Goal: Information Seeking & Learning: Learn about a topic

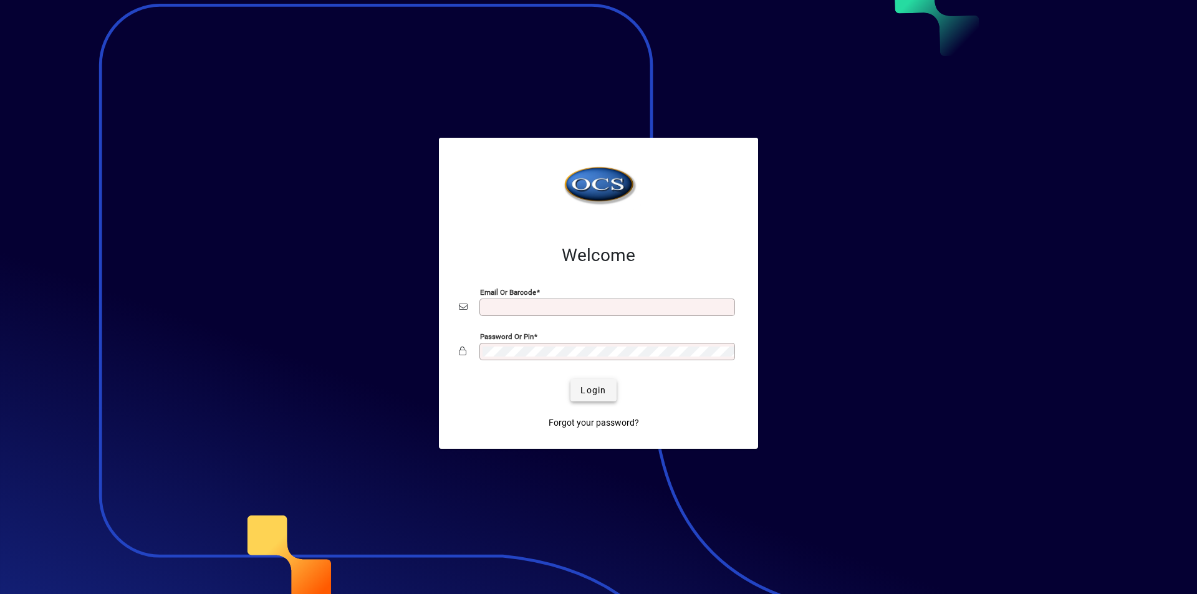
type input "**********"
click at [591, 387] on span "Login" at bounding box center [593, 390] width 26 height 13
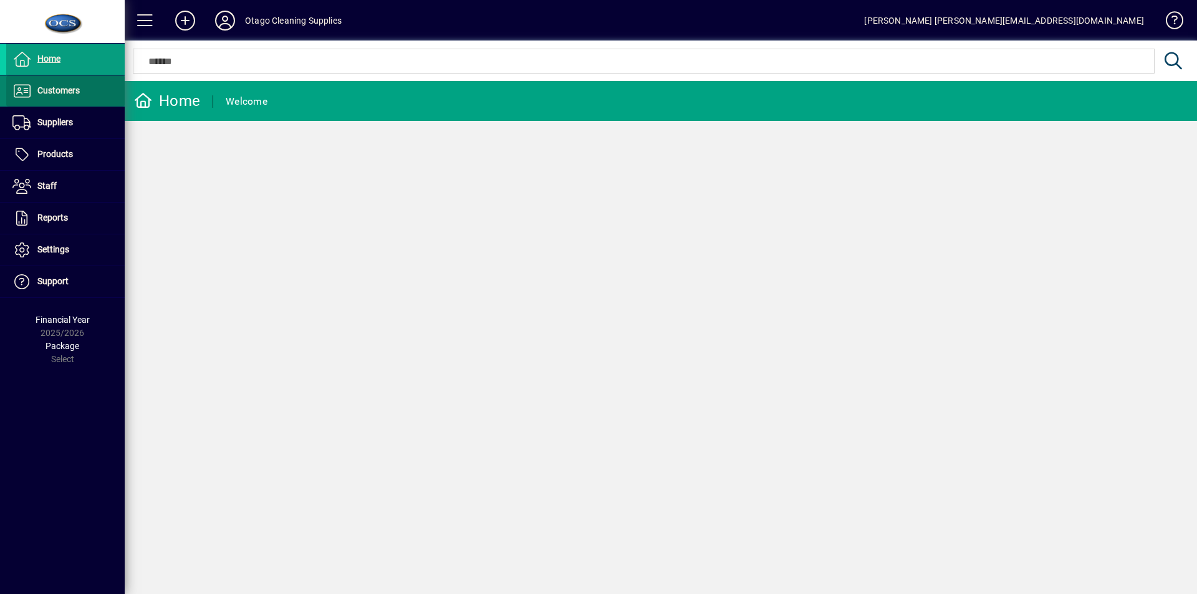
click at [77, 90] on span "Customers" at bounding box center [58, 90] width 42 height 10
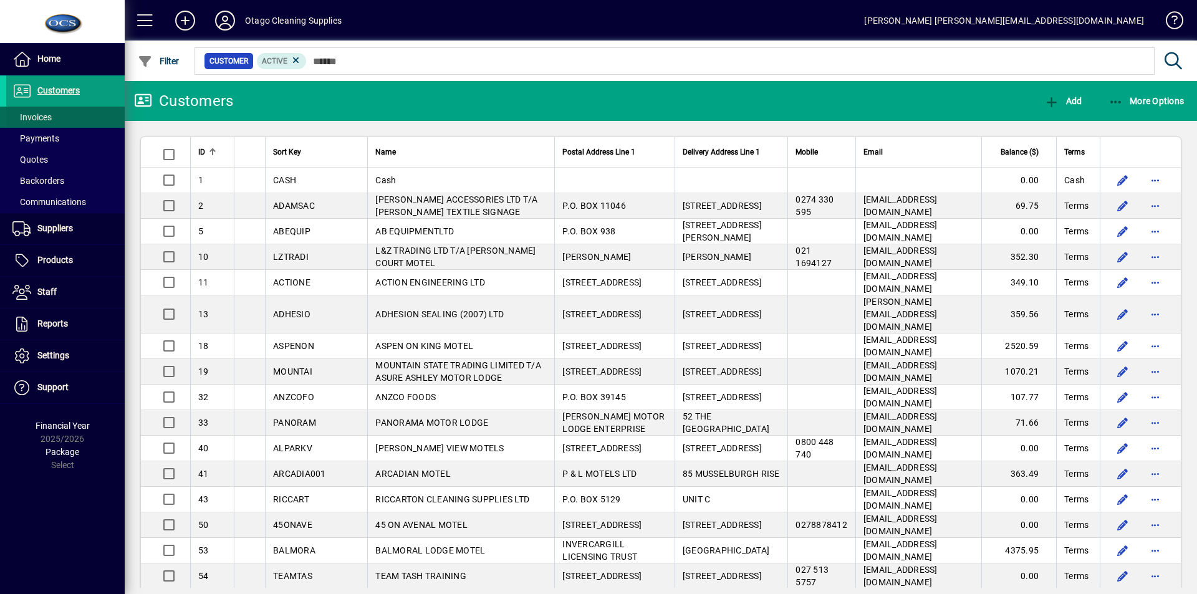
click at [43, 114] on span "Invoices" at bounding box center [31, 117] width 39 height 10
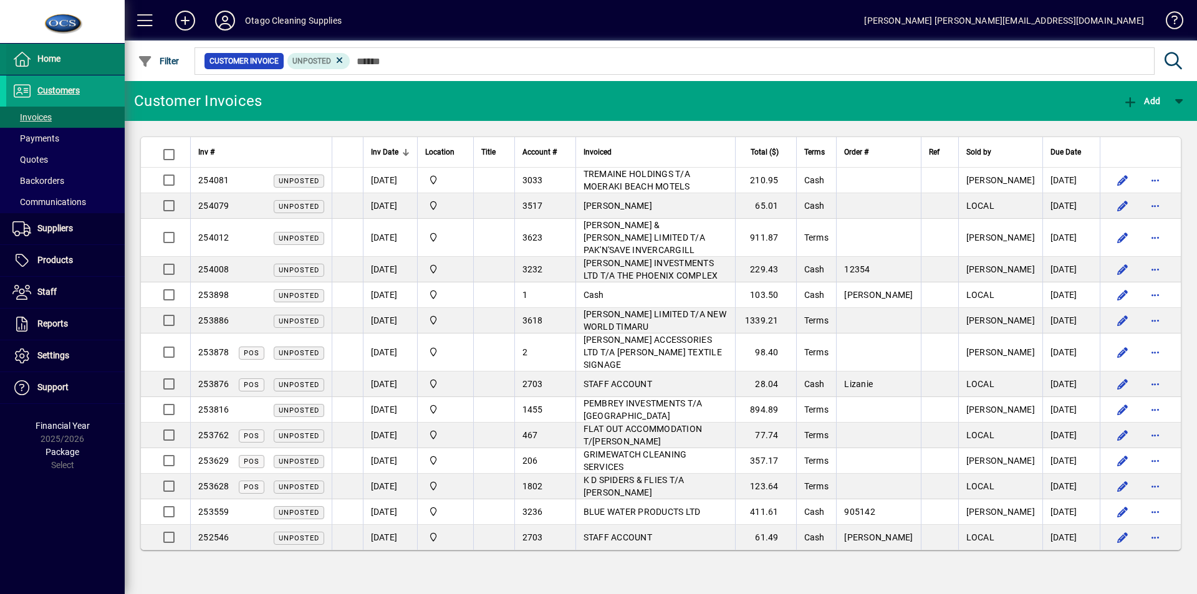
click at [42, 53] on span "Home" at bounding box center [33, 59] width 54 height 15
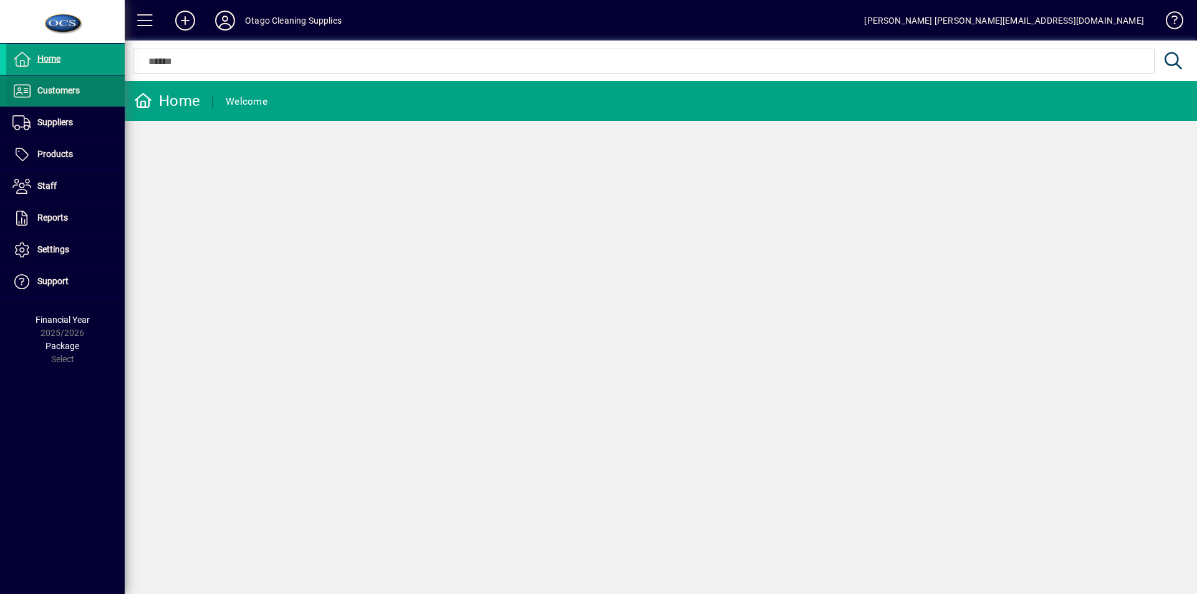
click at [59, 85] on span "Customers" at bounding box center [43, 91] width 74 height 15
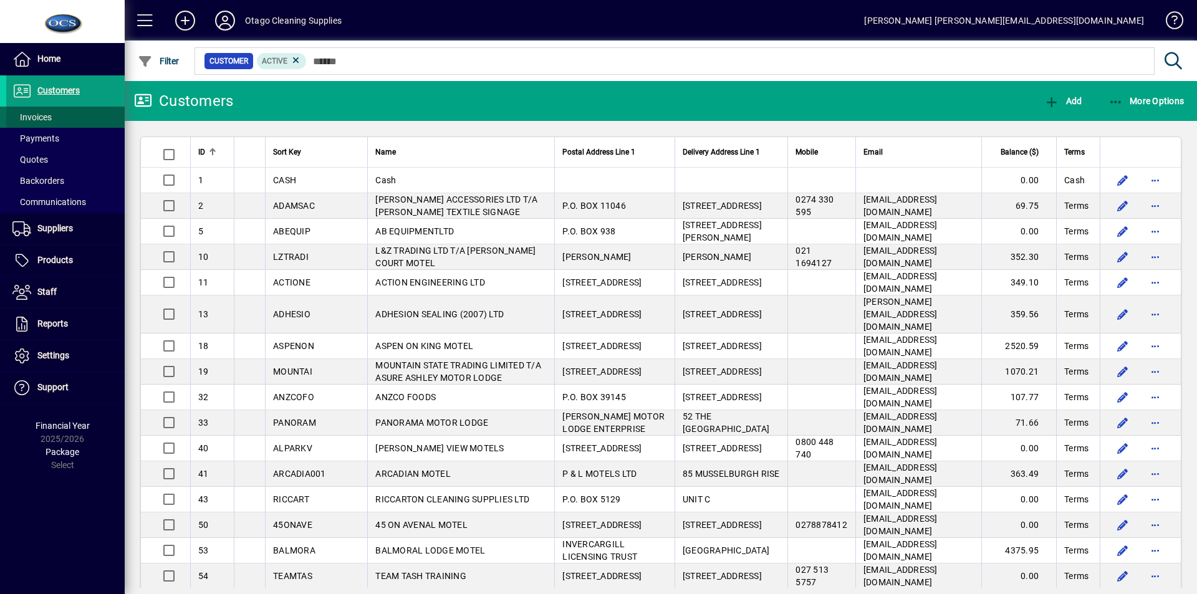
click at [30, 113] on span "Invoices" at bounding box center [31, 117] width 39 height 10
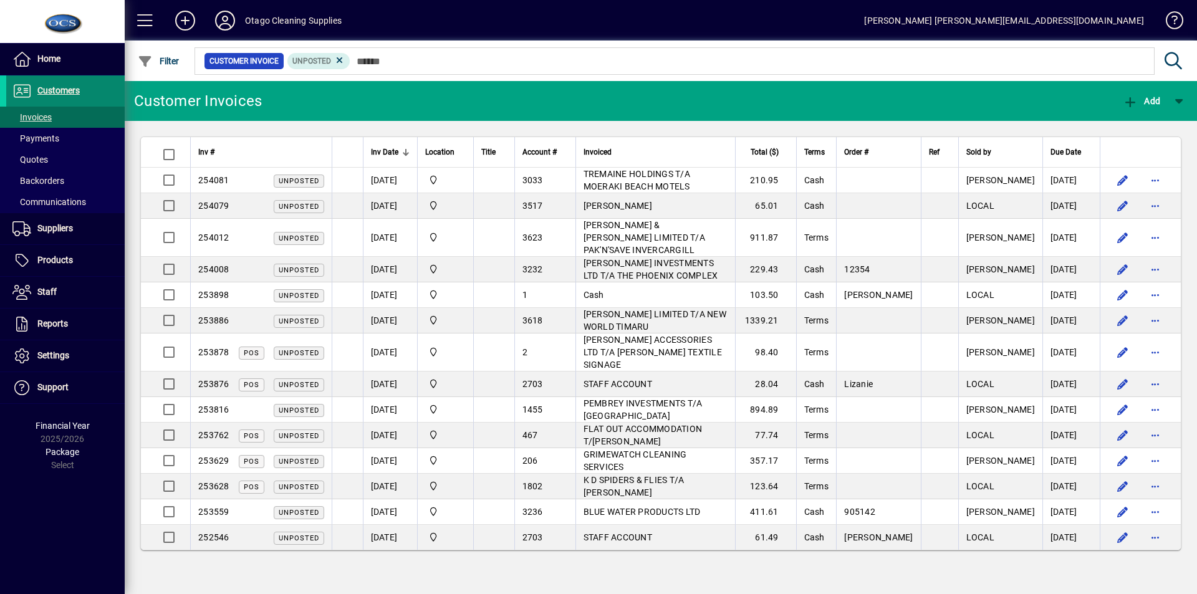
click at [46, 91] on span "Customers" at bounding box center [58, 90] width 42 height 10
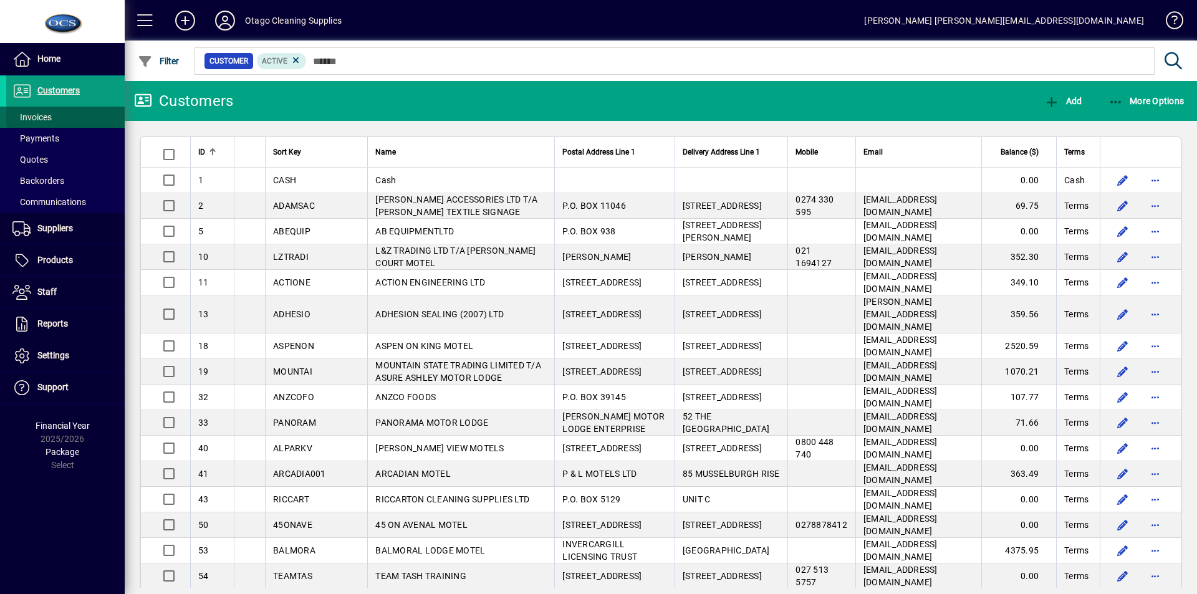
click at [37, 115] on span "Invoices" at bounding box center [31, 117] width 39 height 10
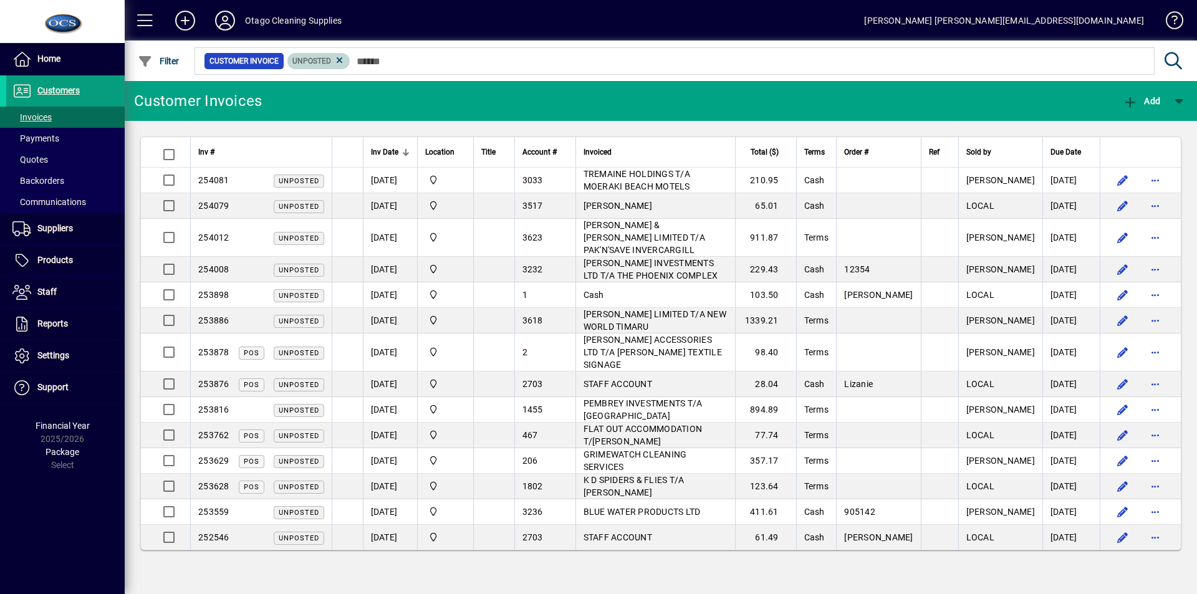
click at [337, 59] on icon at bounding box center [339, 60] width 11 height 11
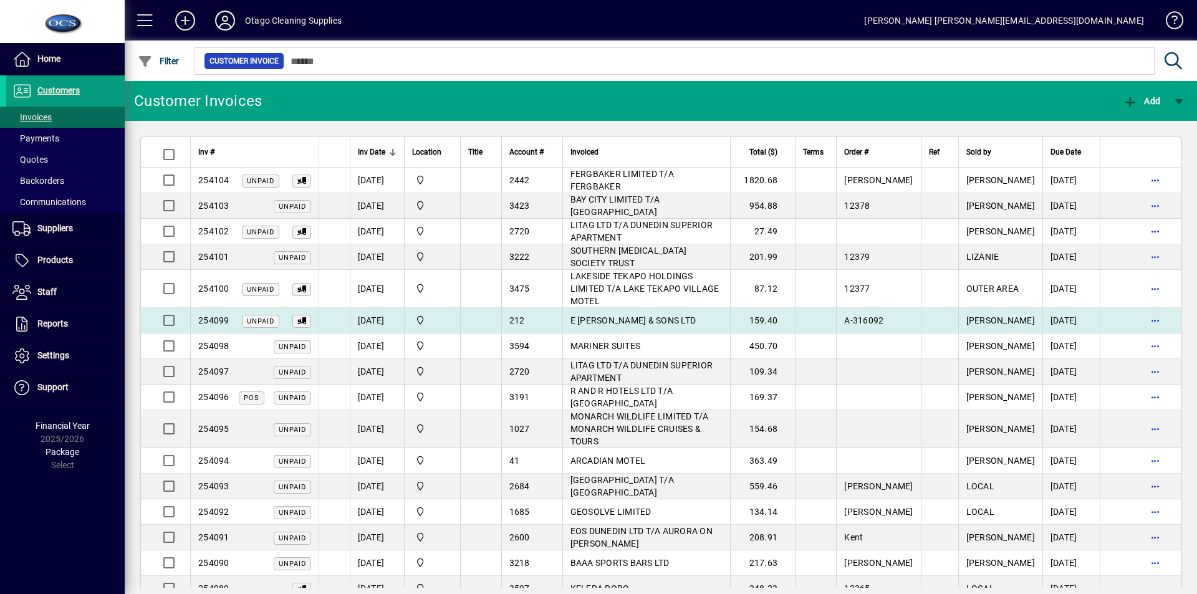
click at [550, 314] on div "212" at bounding box center [532, 320] width 46 height 12
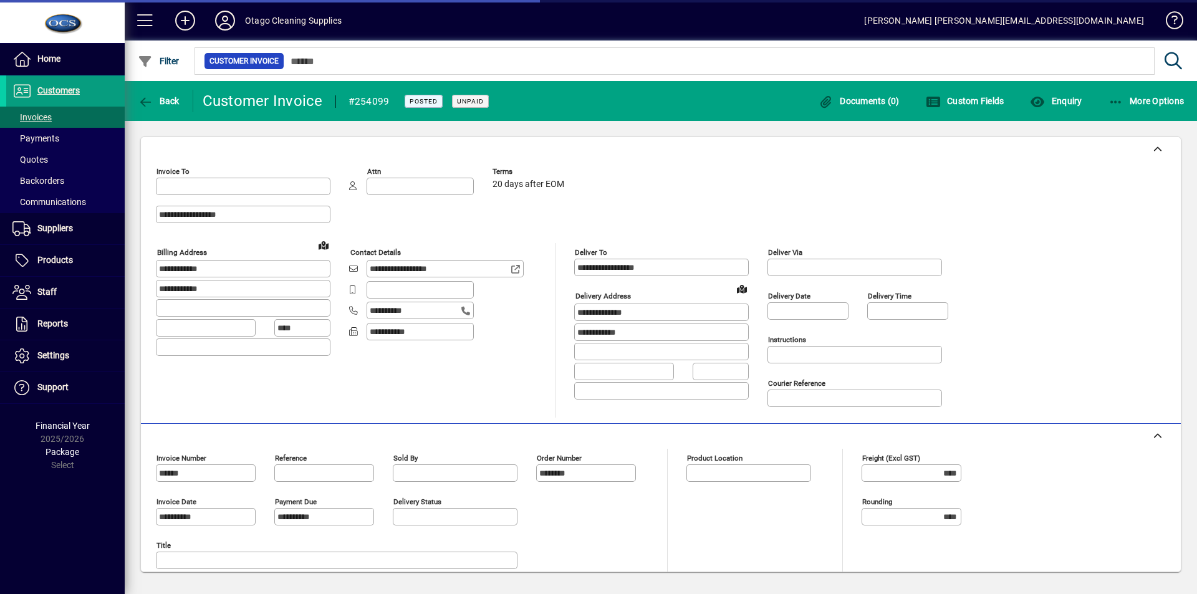
type input "**********"
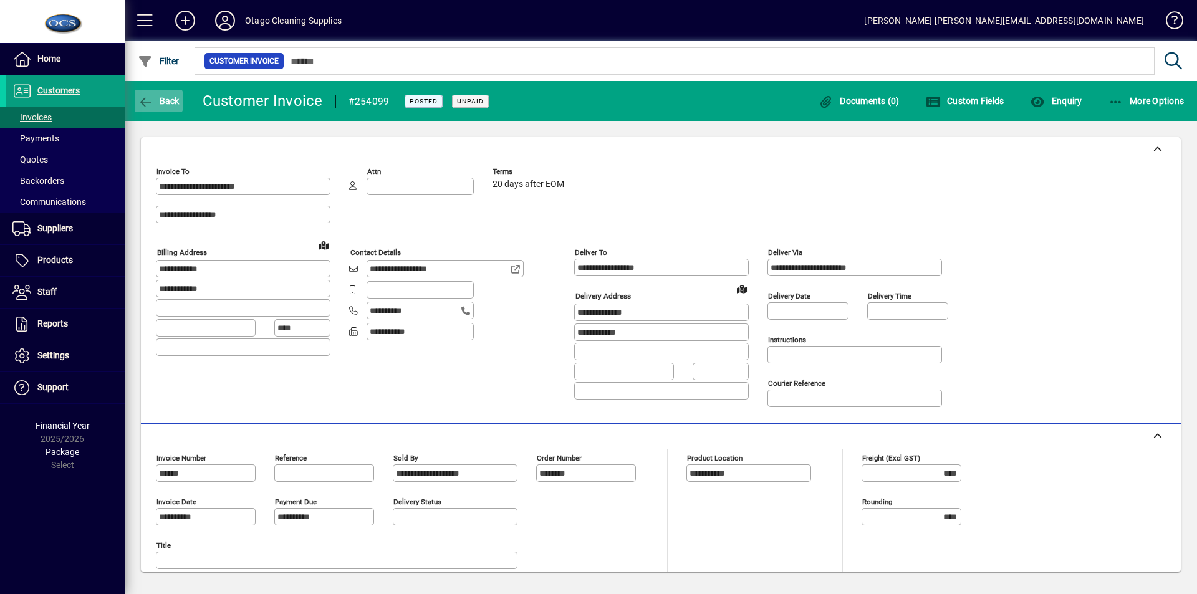
click at [160, 100] on span "Back" at bounding box center [159, 101] width 42 height 10
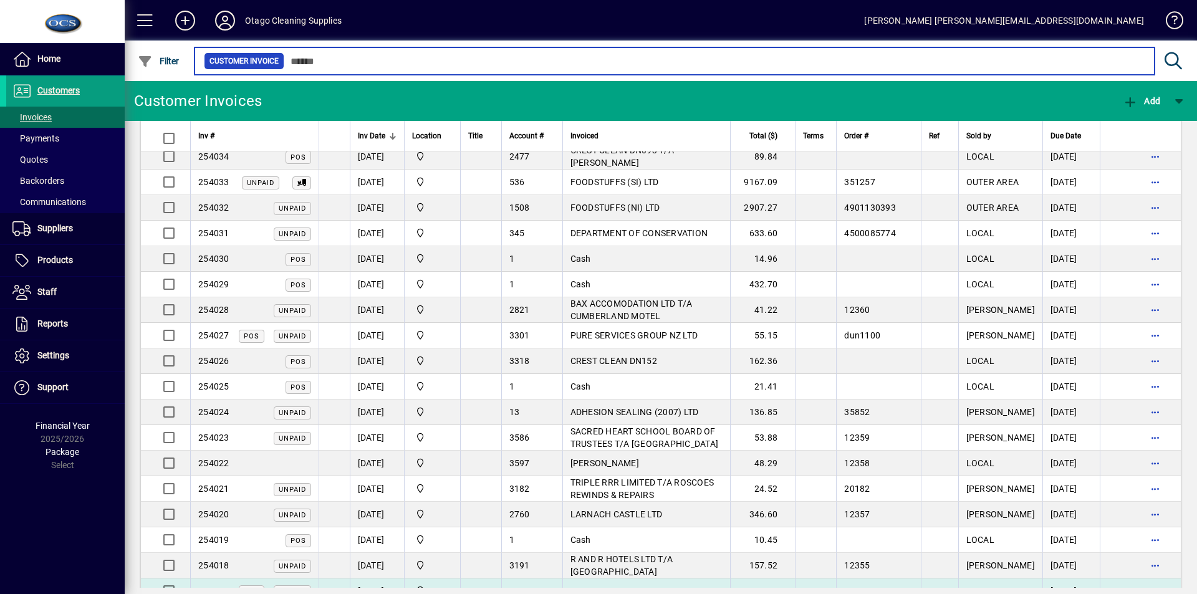
scroll to position [1899, 0]
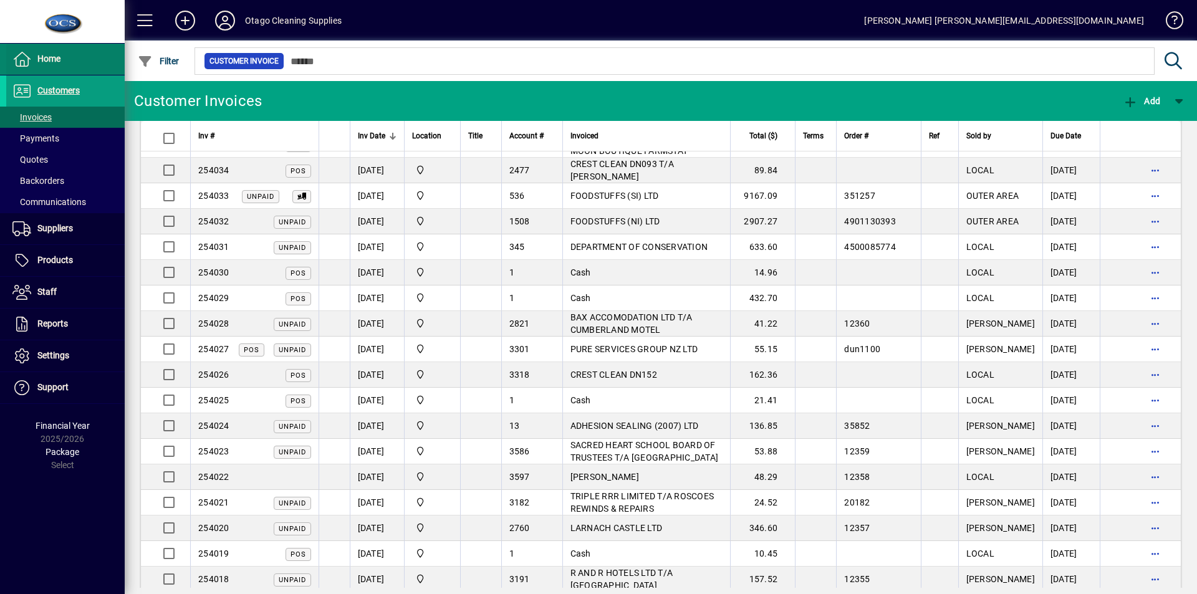
click at [49, 58] on span "Home" at bounding box center [48, 59] width 23 height 10
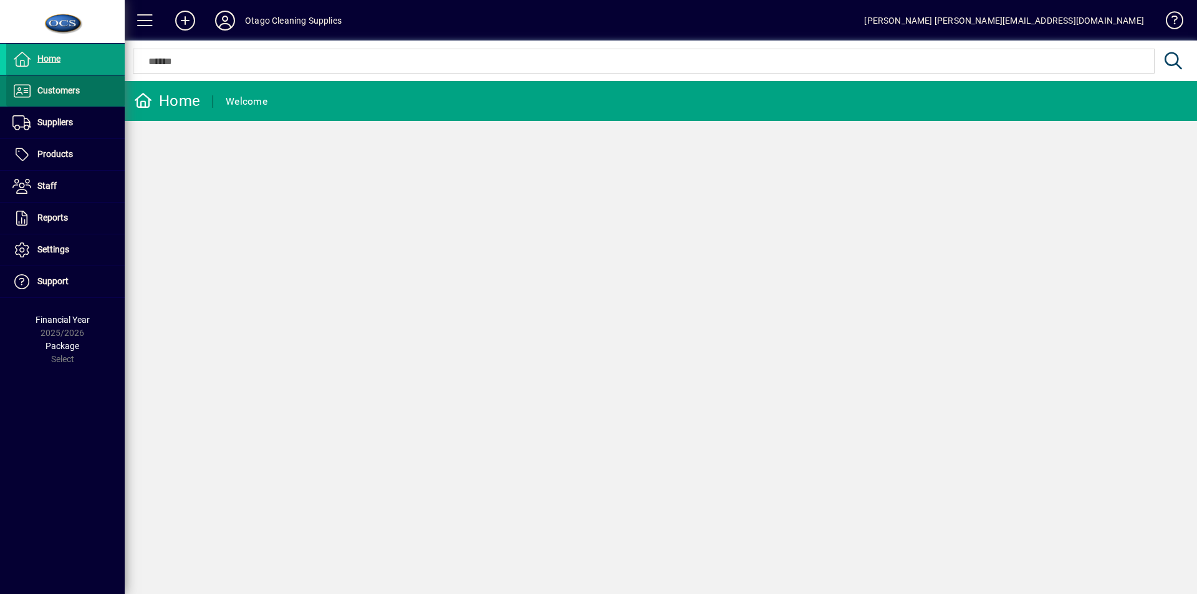
click at [31, 90] on span "Customers" at bounding box center [43, 91] width 74 height 15
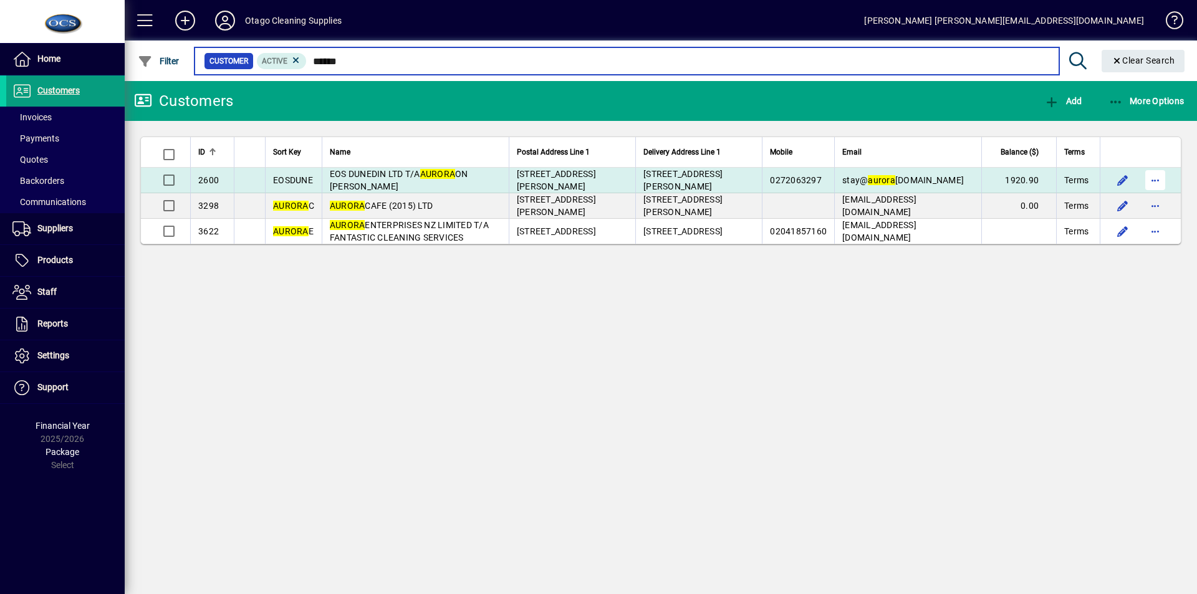
type input "******"
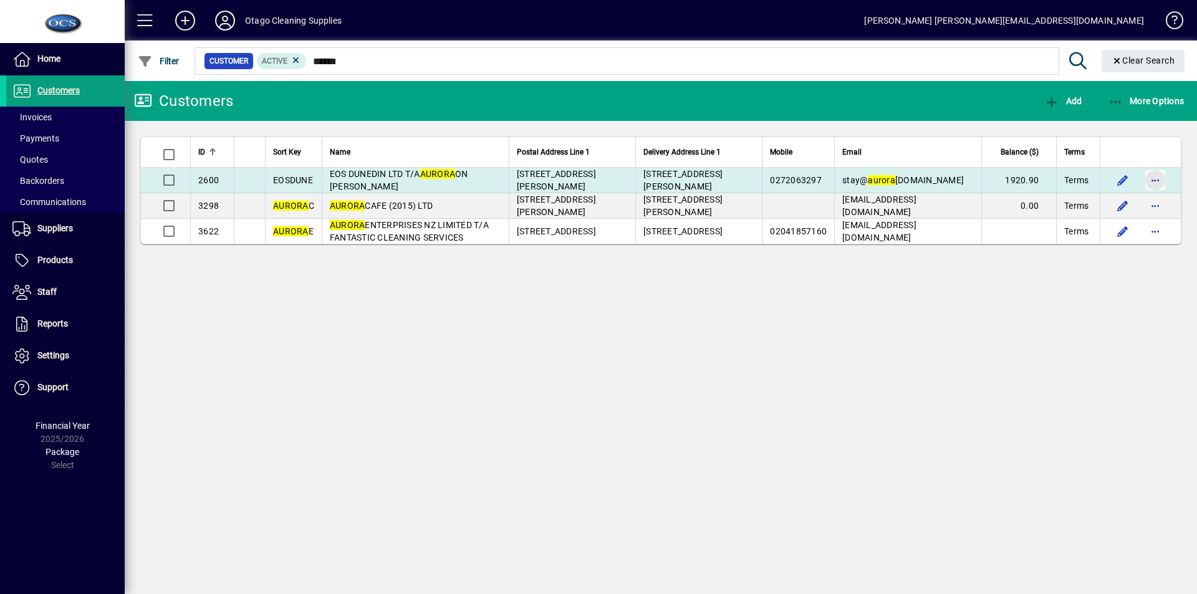
click at [1159, 176] on span "button" at bounding box center [1155, 180] width 30 height 30
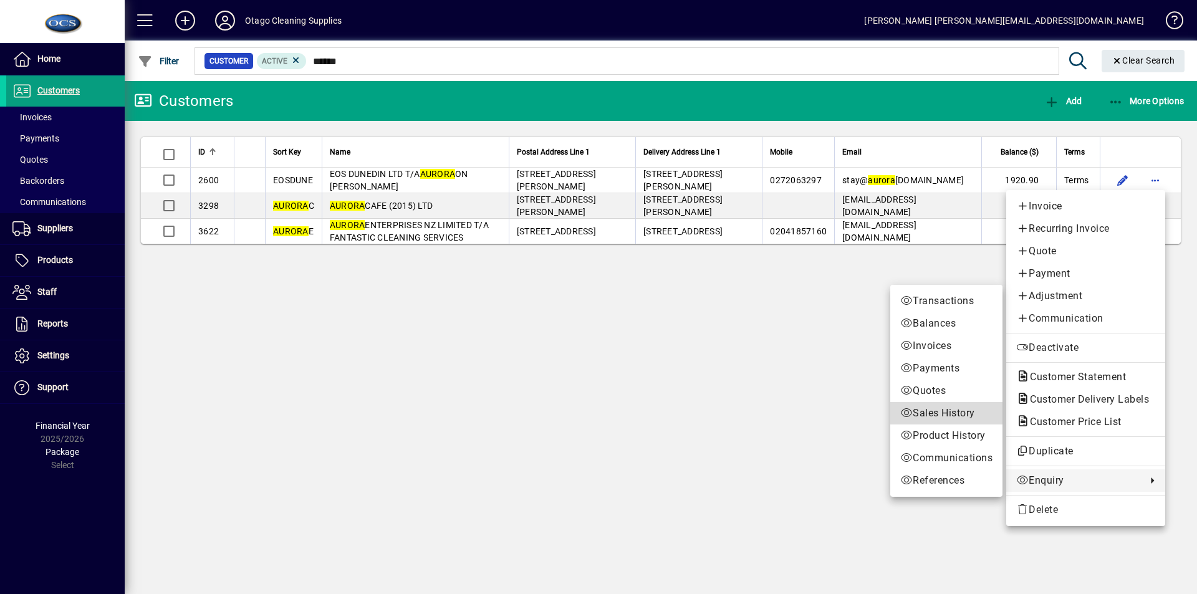
click at [936, 412] on span "Sales History" at bounding box center [946, 413] width 92 height 15
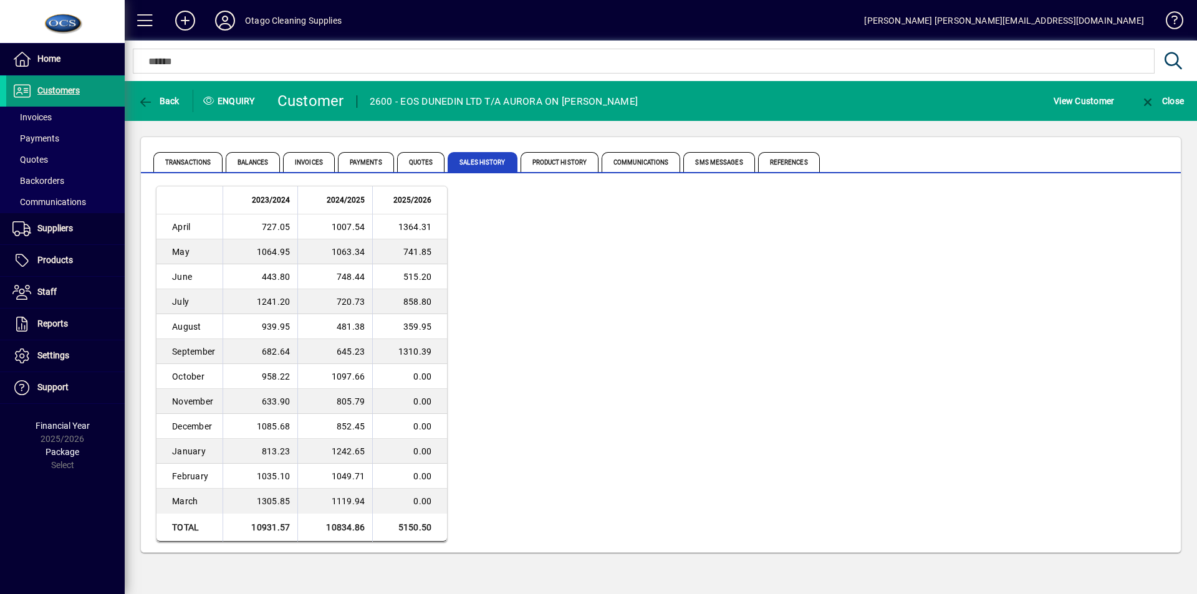
click at [49, 86] on span "Customers" at bounding box center [58, 90] width 42 height 10
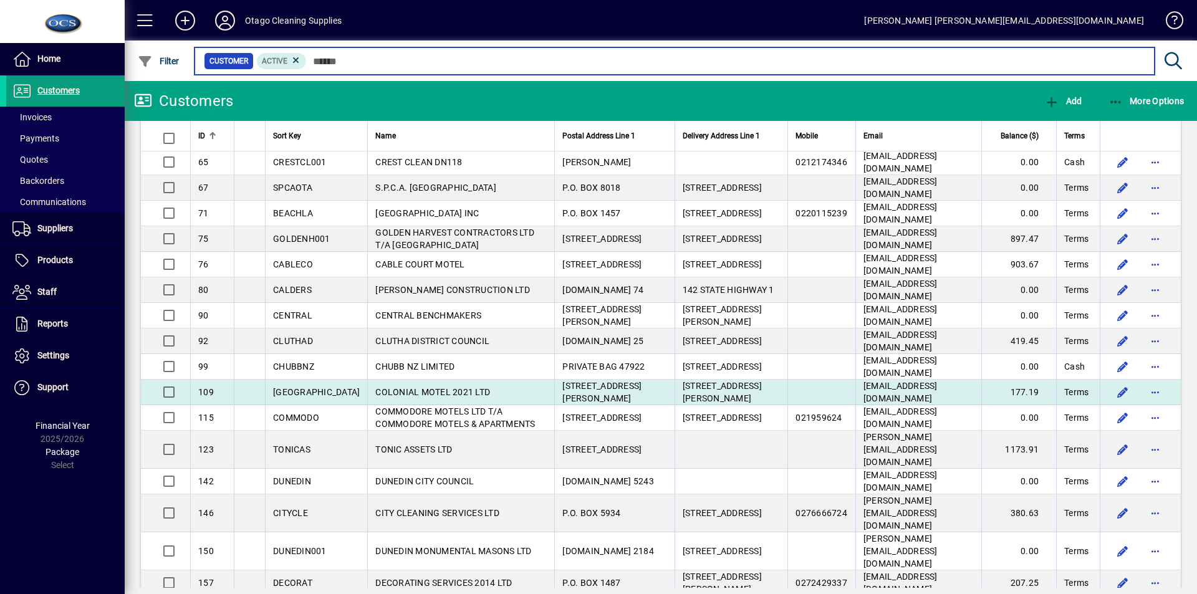
scroll to position [561, 0]
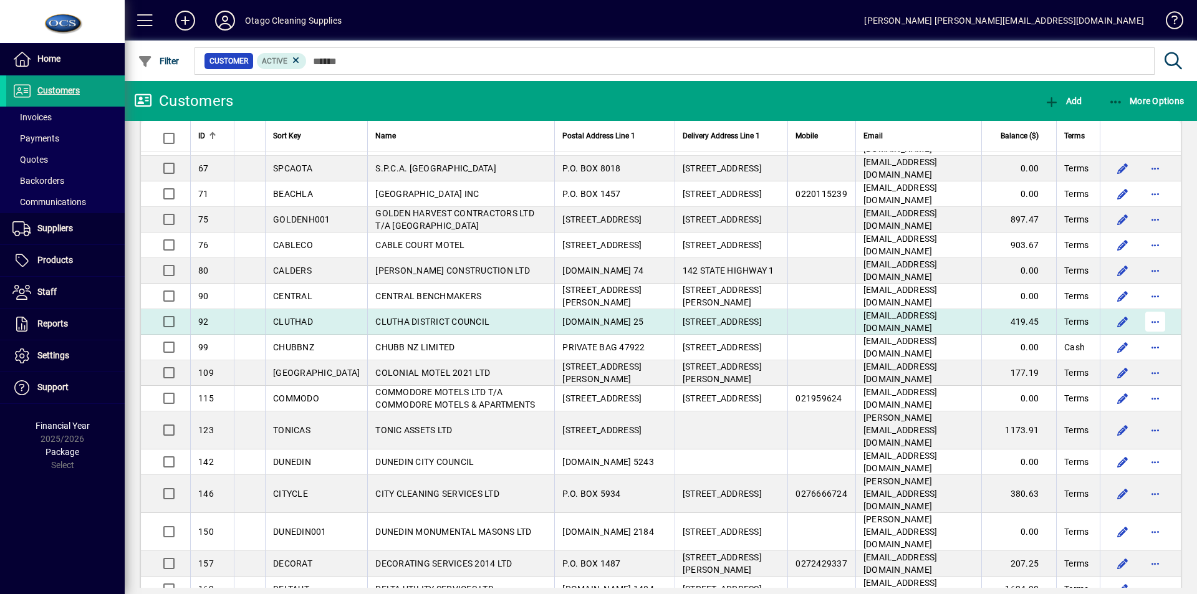
click at [1147, 307] on span "button" at bounding box center [1155, 322] width 30 height 30
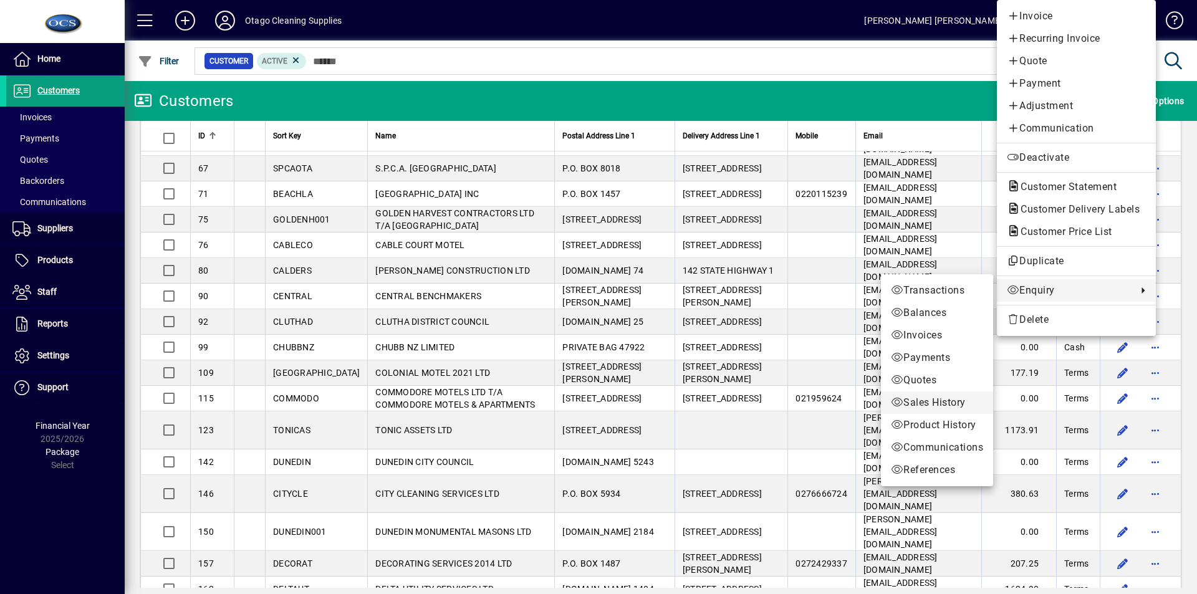
click at [944, 400] on span "Sales History" at bounding box center [937, 402] width 92 height 15
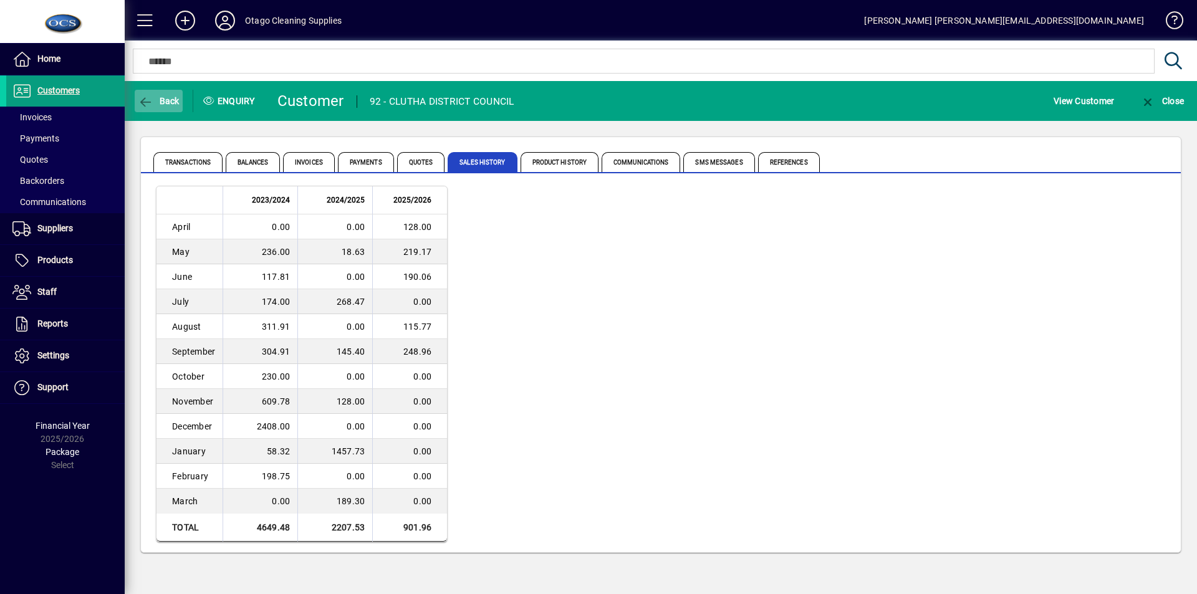
click at [165, 96] on span "Back" at bounding box center [159, 101] width 42 height 10
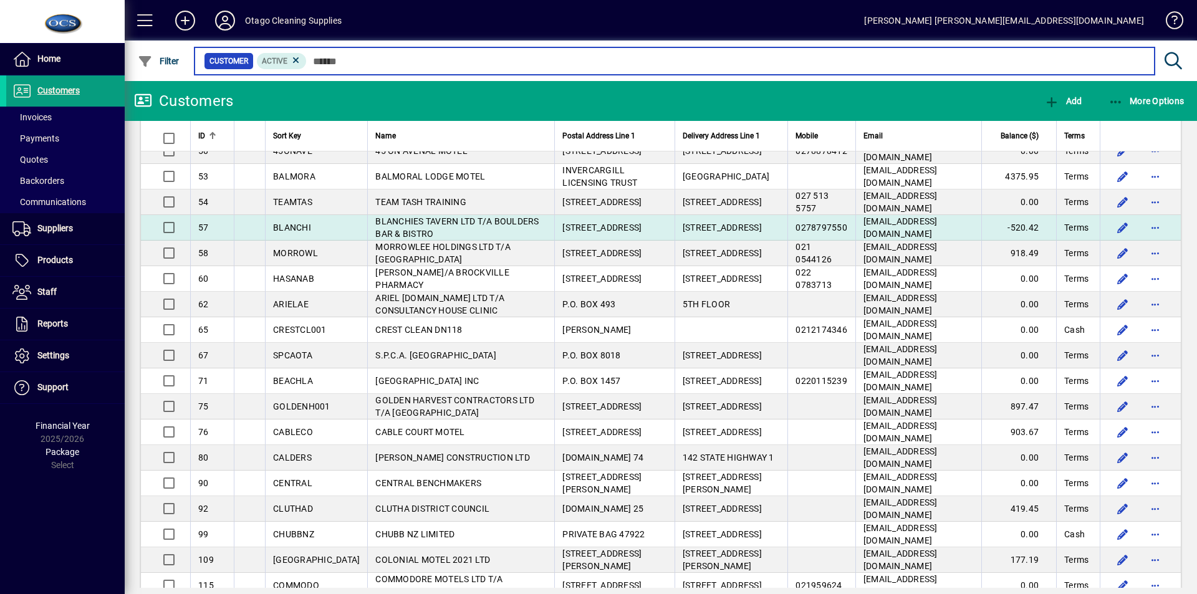
scroll to position [436, 0]
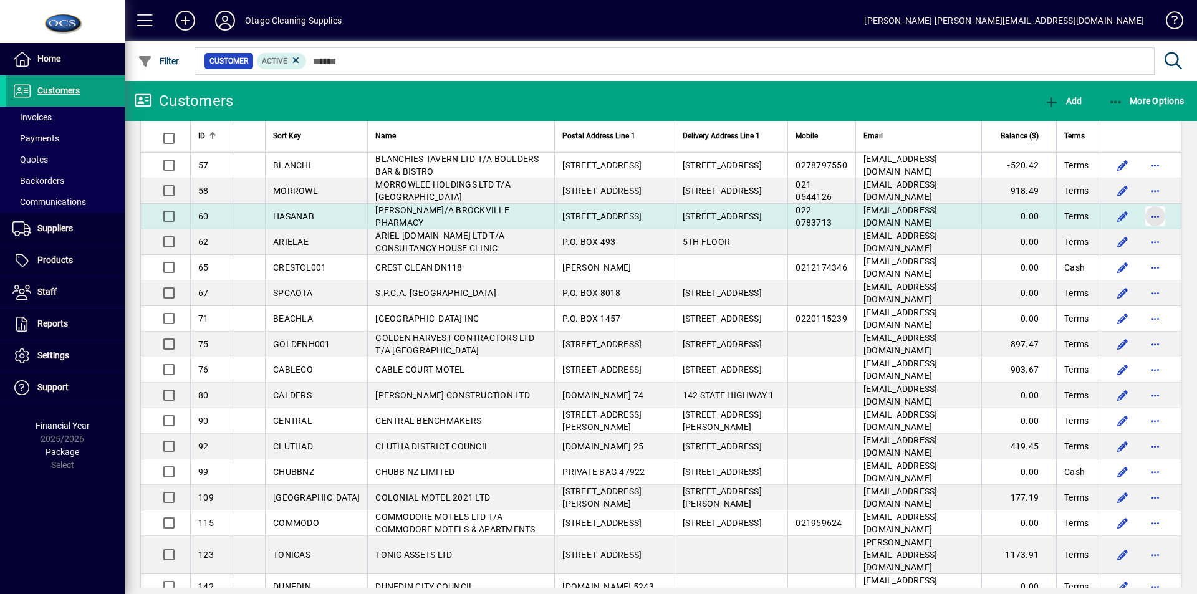
click at [1142, 201] on span "button" at bounding box center [1155, 216] width 30 height 30
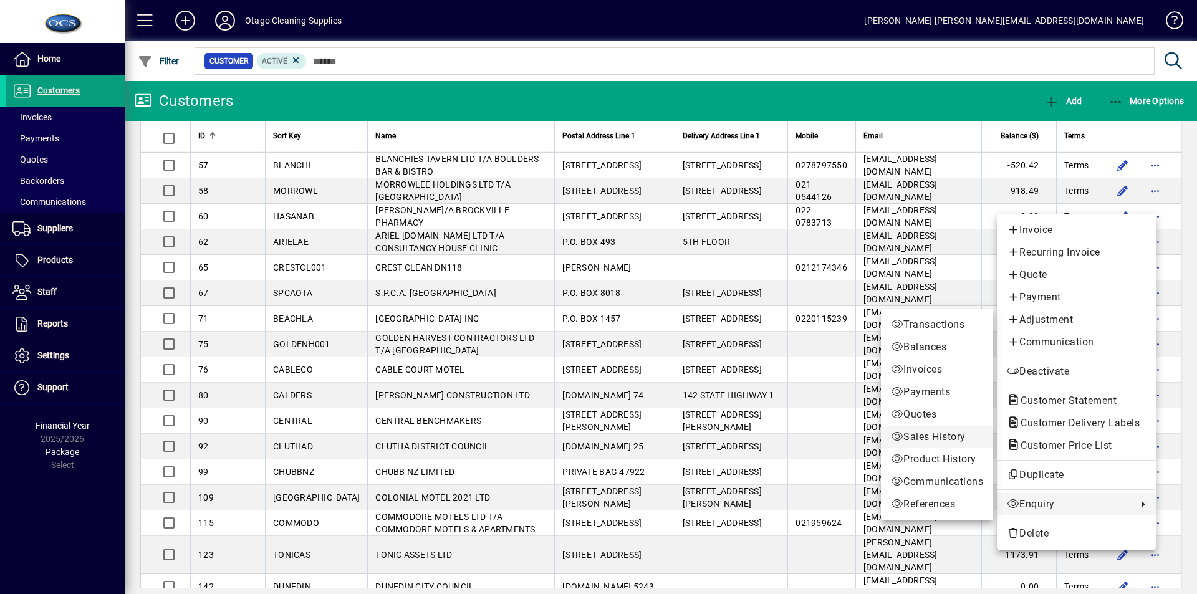
click at [921, 435] on span "Sales History" at bounding box center [937, 436] width 92 height 15
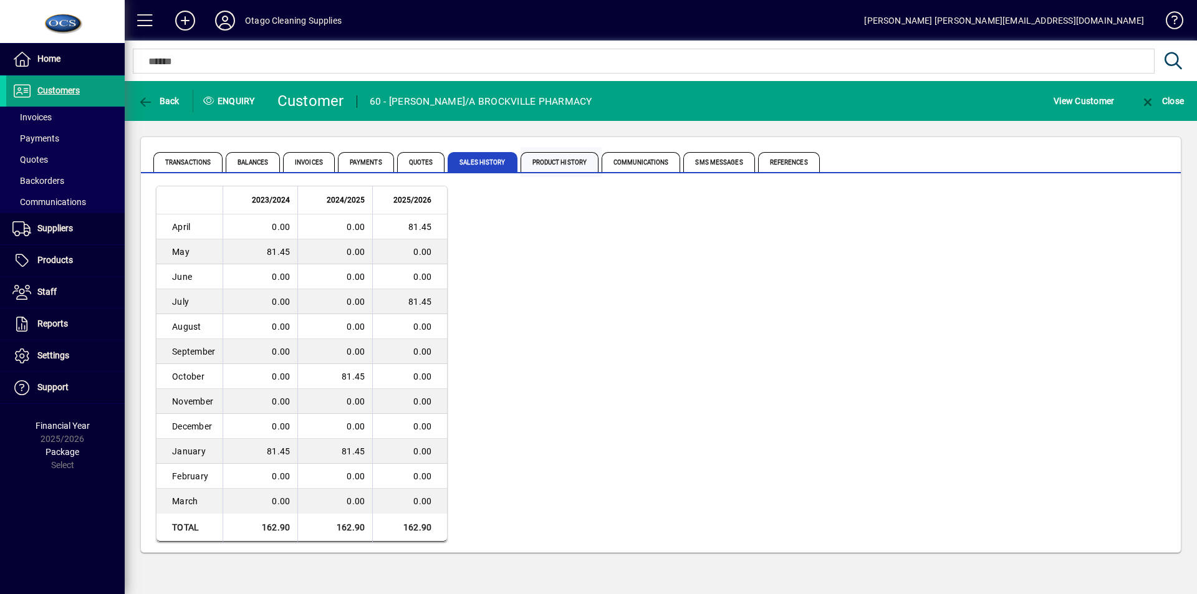
click at [564, 158] on span "Product History" at bounding box center [559, 162] width 79 height 20
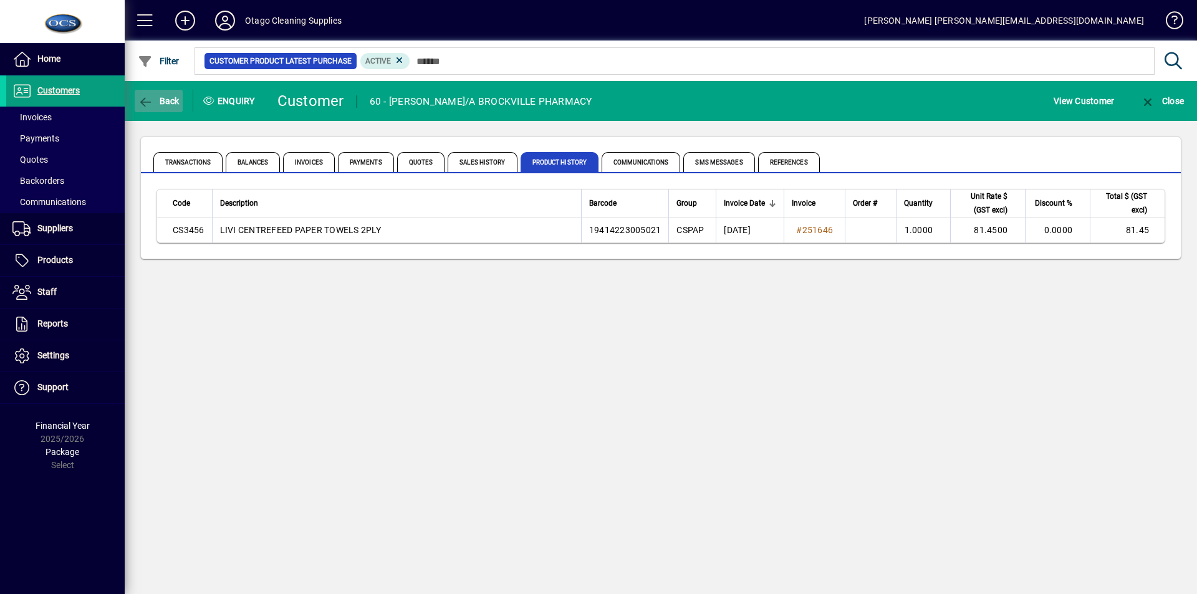
click at [153, 96] on icon "button" at bounding box center [146, 102] width 16 height 12
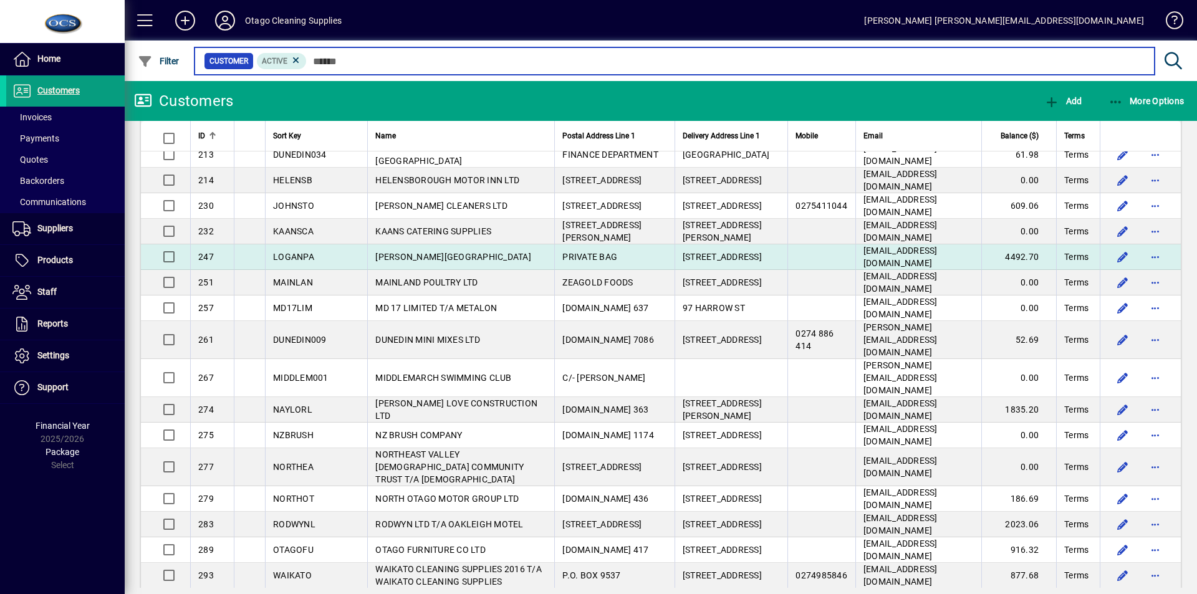
scroll to position [1309, 0]
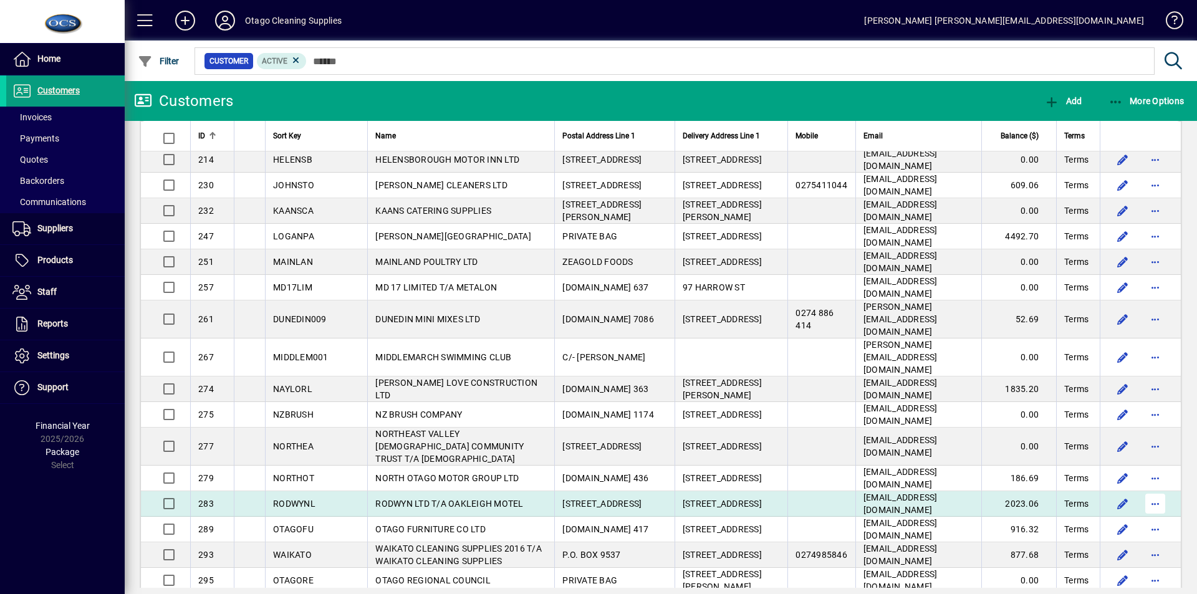
click at [1146, 489] on span "button" at bounding box center [1155, 504] width 30 height 30
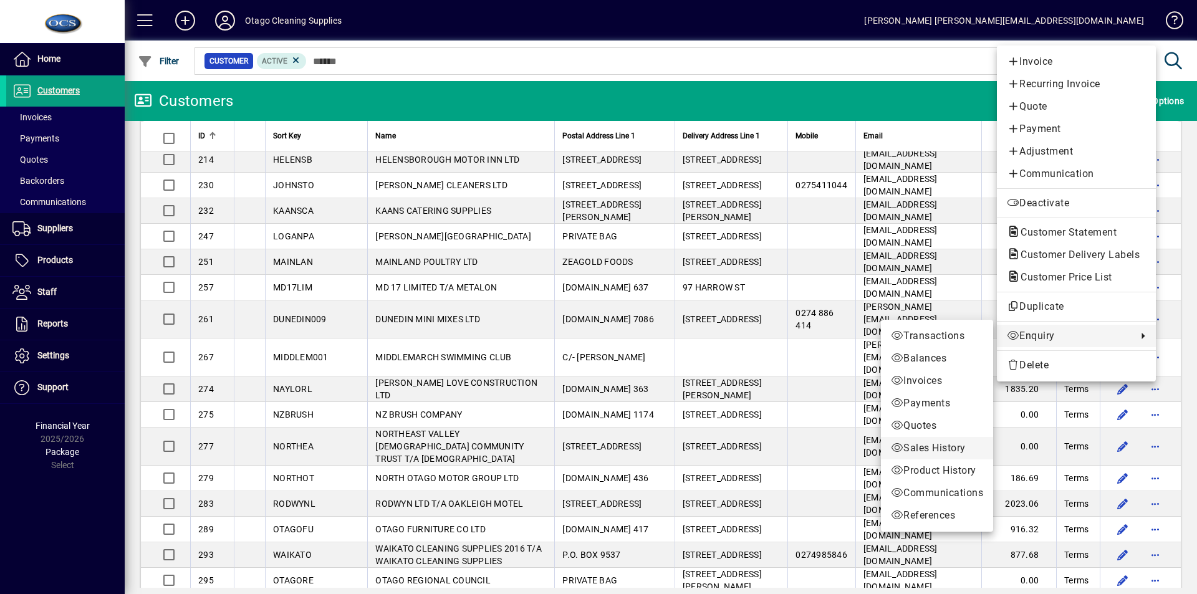
click at [921, 447] on span "Sales History" at bounding box center [937, 448] width 92 height 15
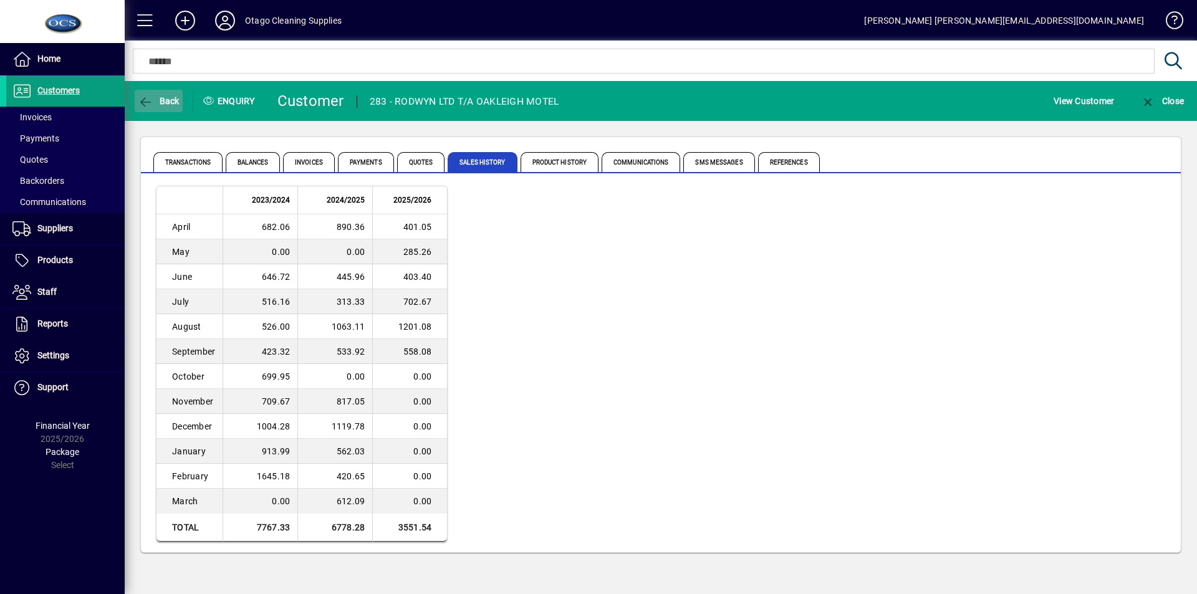
click at [149, 93] on span "button" at bounding box center [159, 101] width 48 height 30
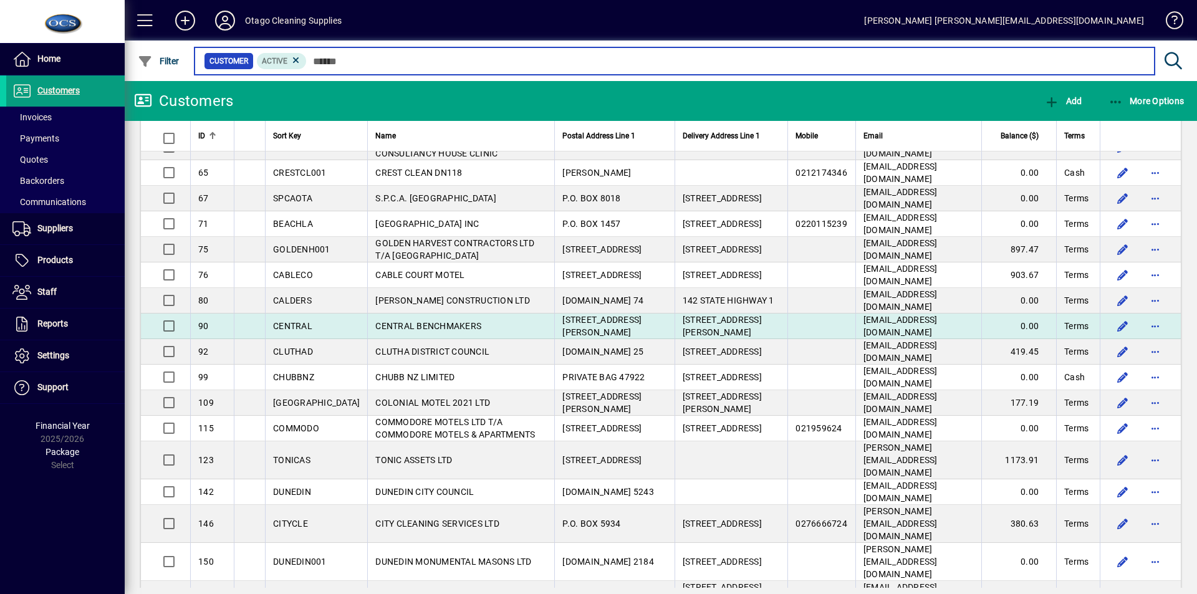
scroll to position [873, 0]
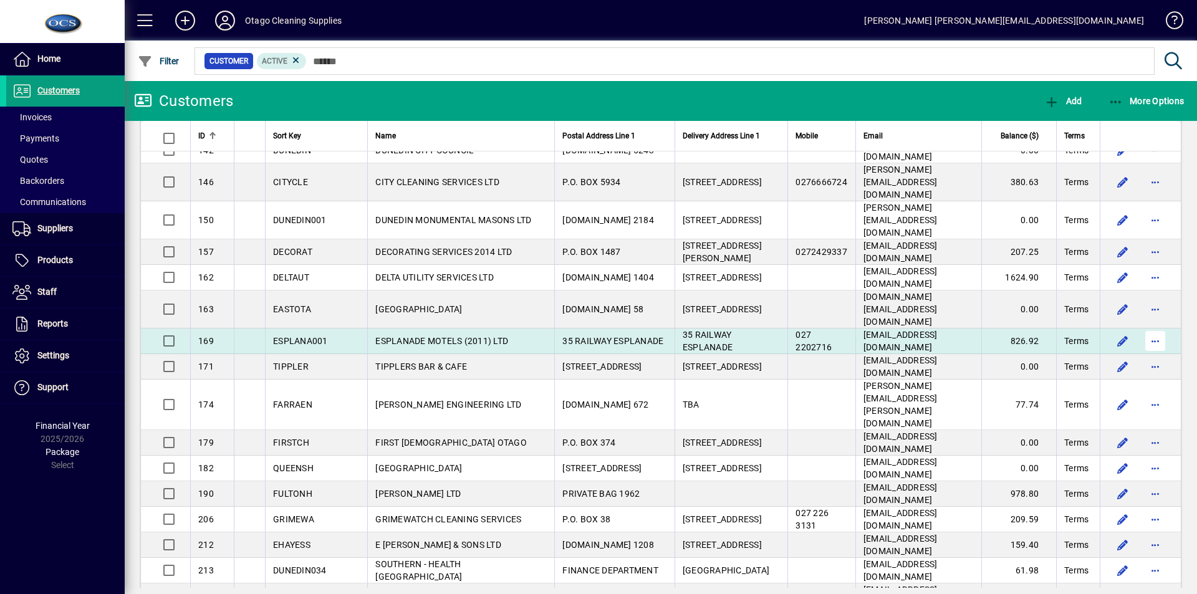
click at [1151, 326] on span "button" at bounding box center [1155, 341] width 30 height 30
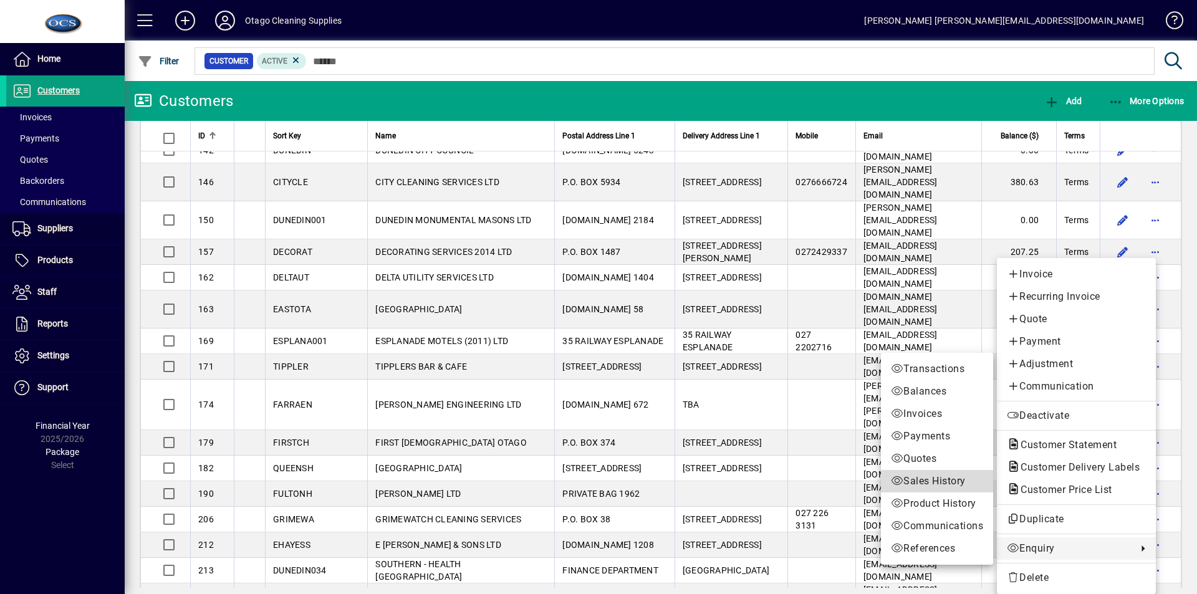
click at [924, 481] on span "Sales History" at bounding box center [937, 481] width 92 height 15
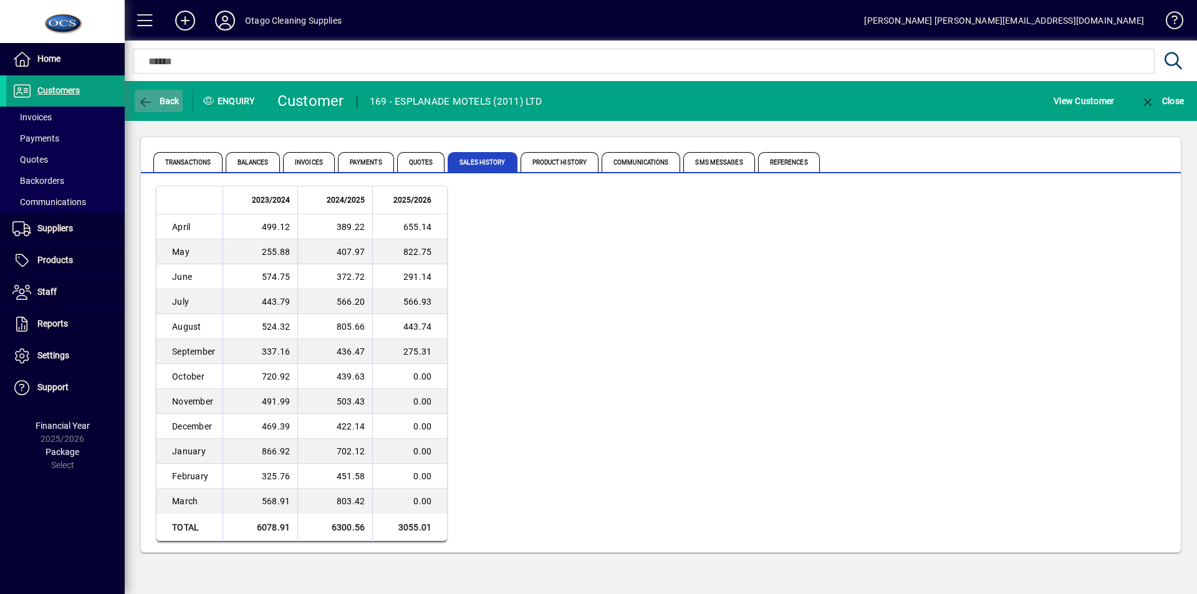
click at [155, 98] on span "Back" at bounding box center [159, 101] width 42 height 10
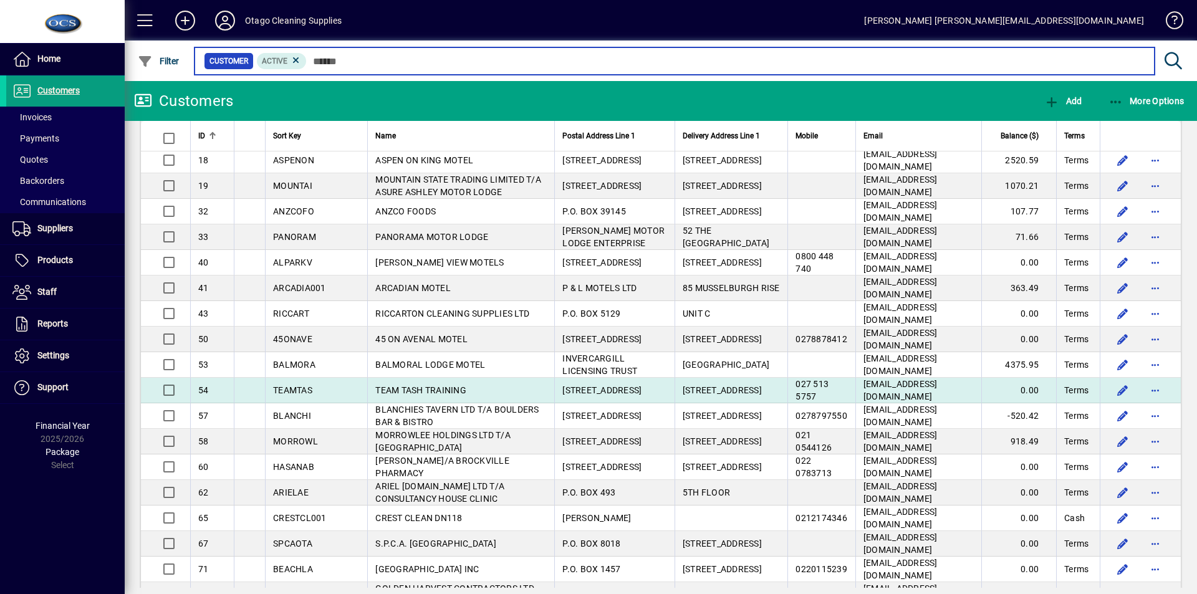
scroll to position [187, 0]
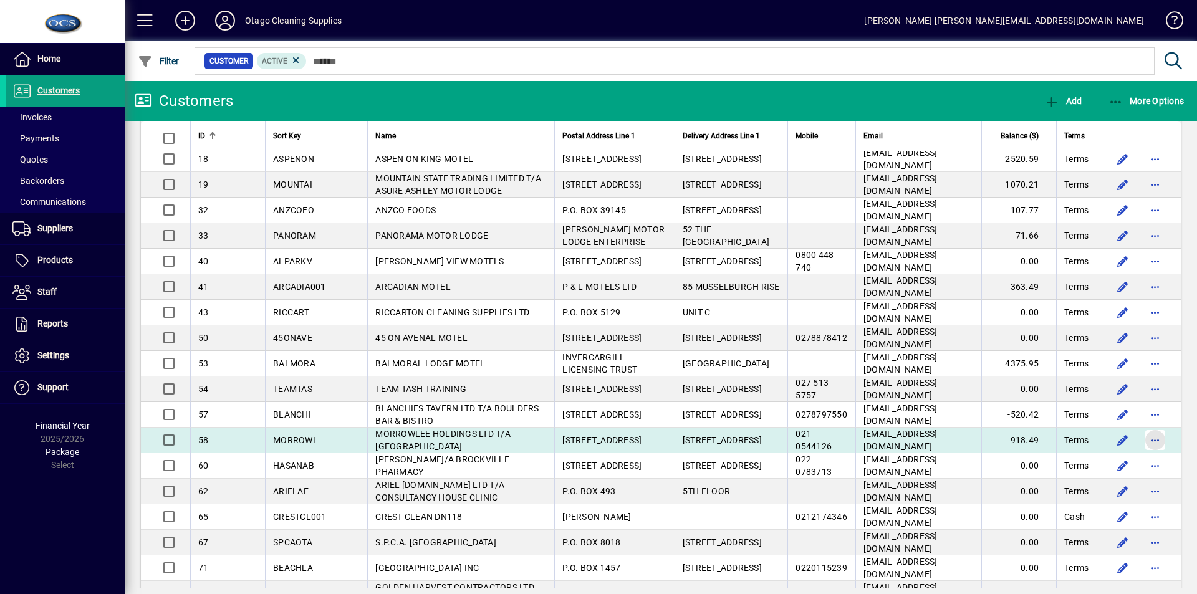
click at [1145, 426] on span "button" at bounding box center [1155, 440] width 30 height 30
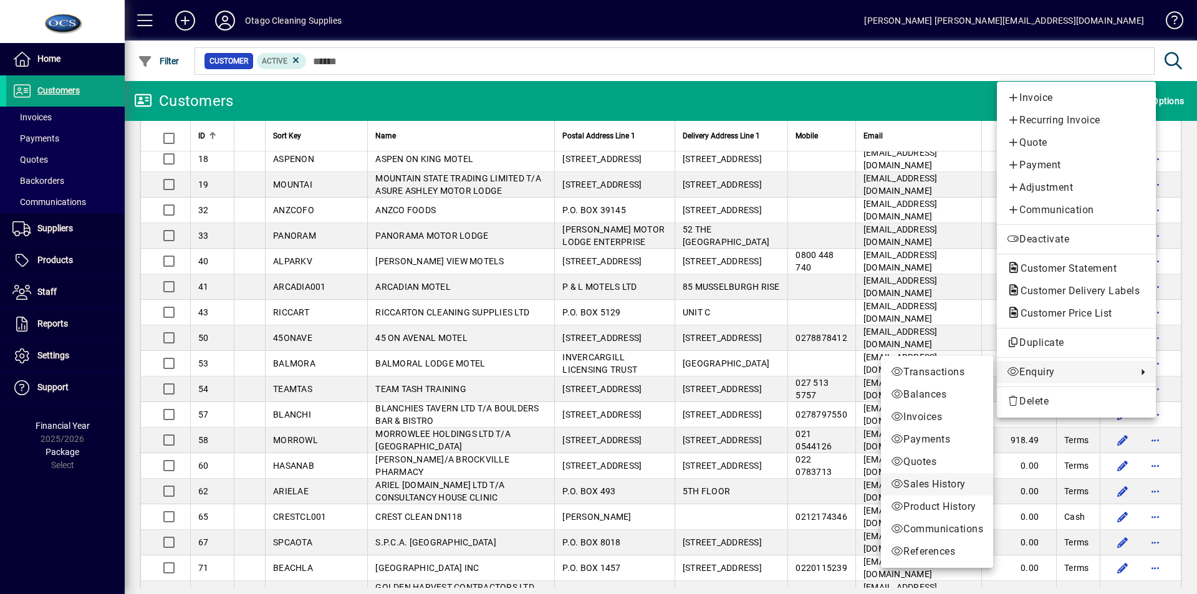
click at [928, 481] on span "Sales History" at bounding box center [937, 484] width 92 height 15
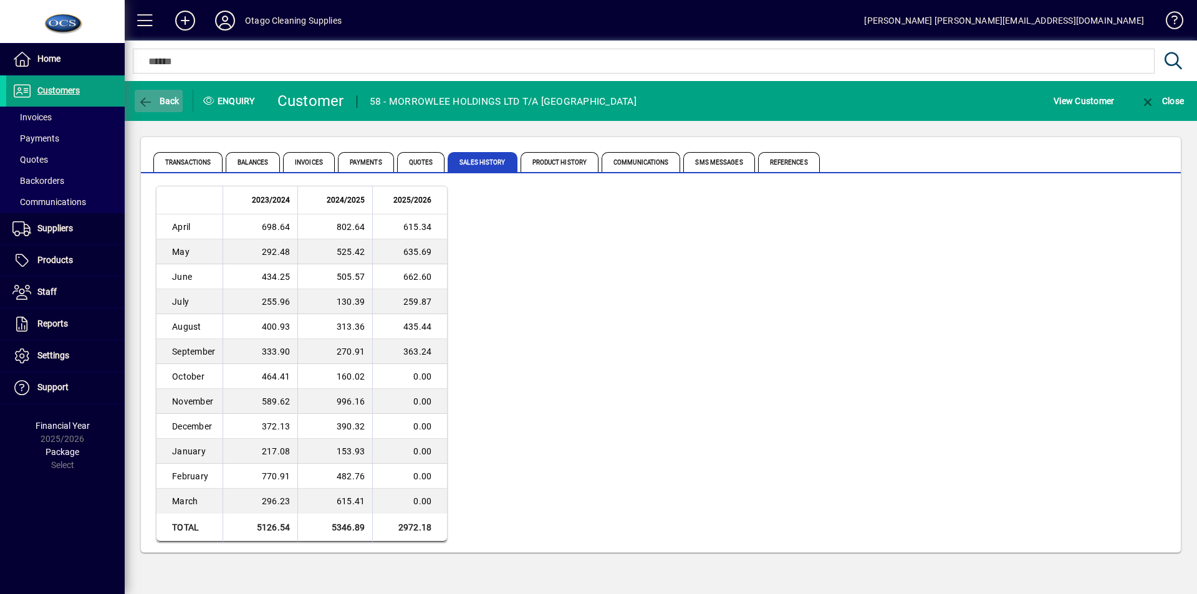
click at [154, 97] on span "Back" at bounding box center [159, 101] width 42 height 10
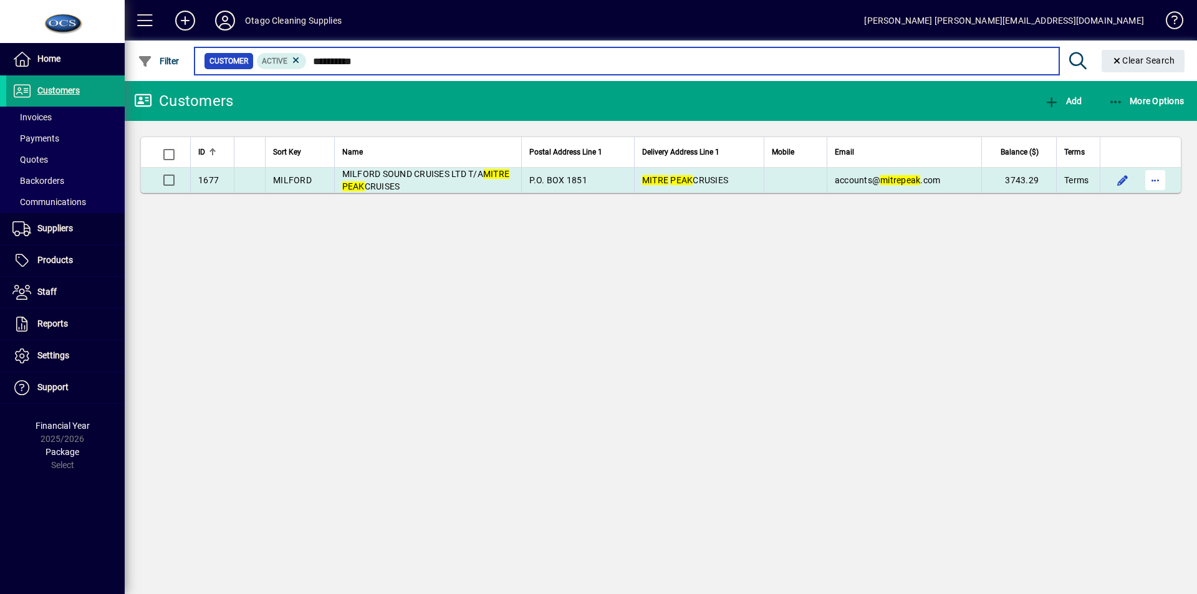
type input "**********"
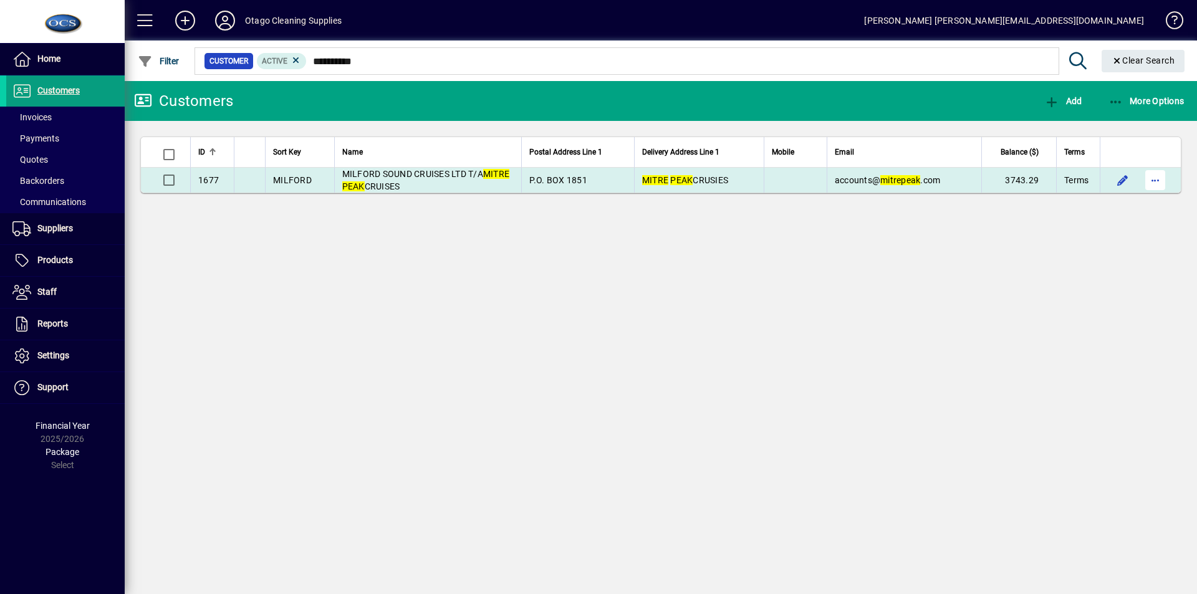
click at [1155, 175] on span "button" at bounding box center [1155, 180] width 30 height 30
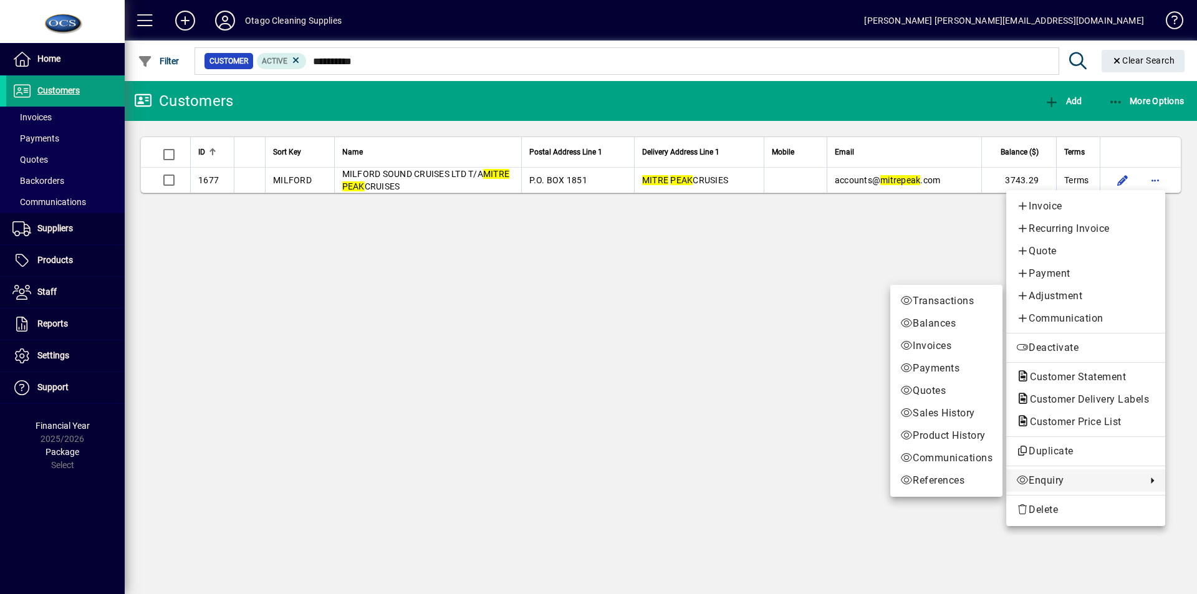
click at [944, 411] on span "Sales History" at bounding box center [946, 413] width 92 height 15
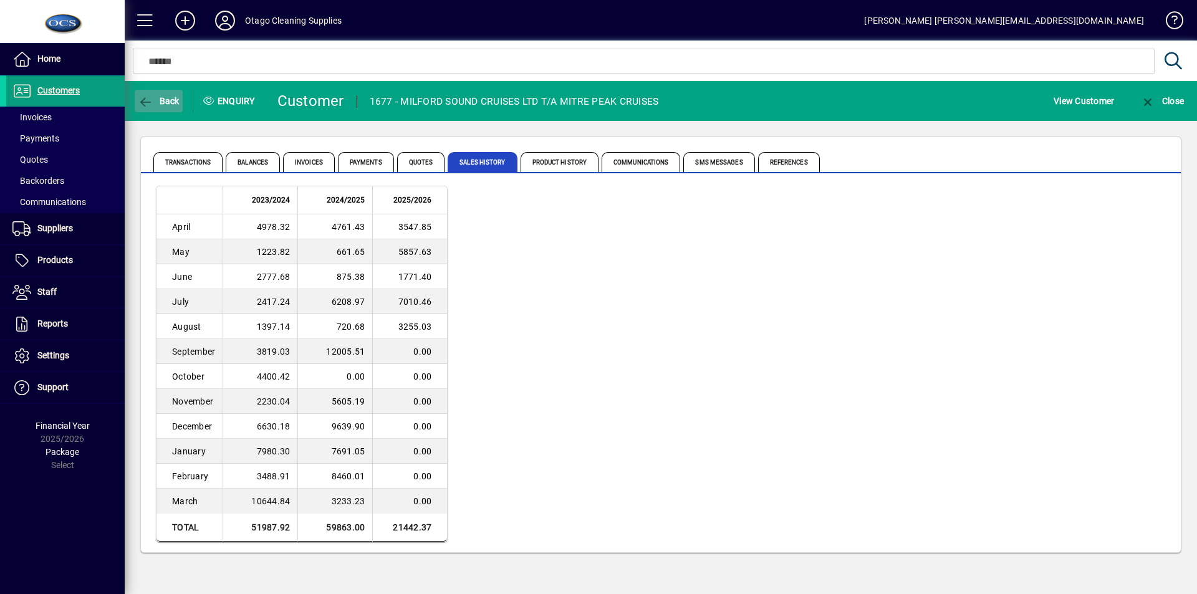
click at [153, 102] on icon "button" at bounding box center [146, 102] width 16 height 12
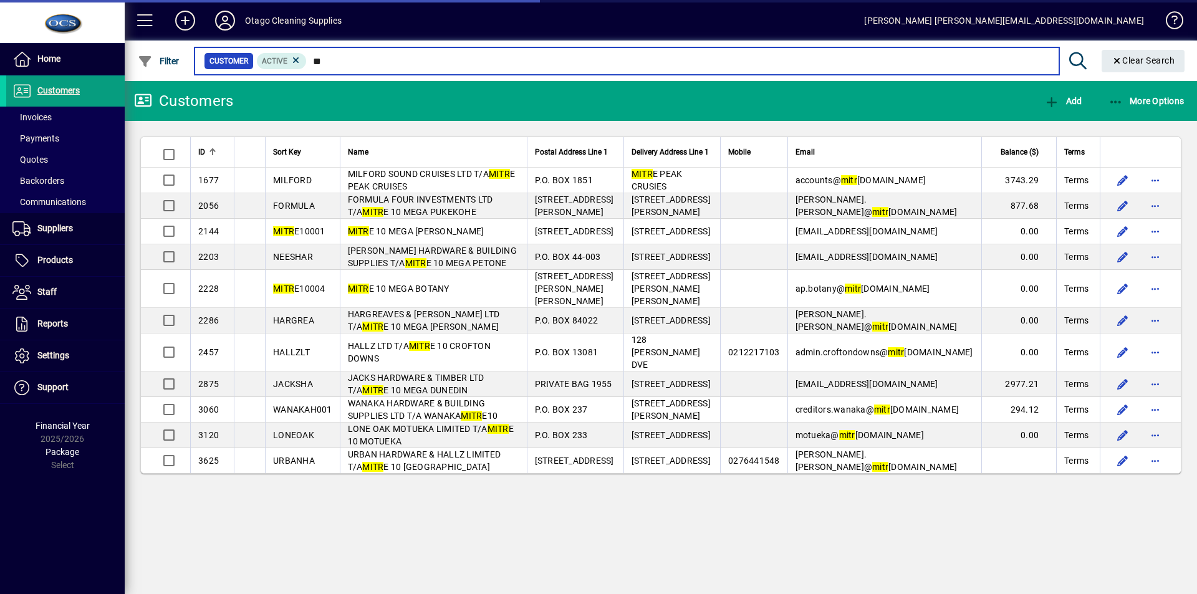
type input "*"
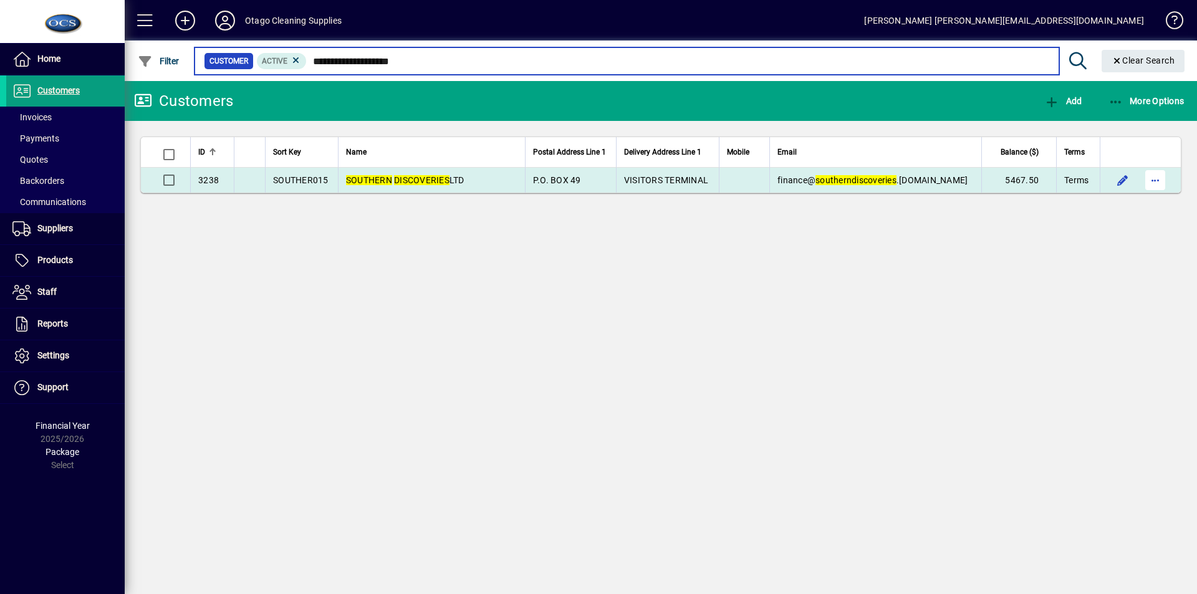
type input "**********"
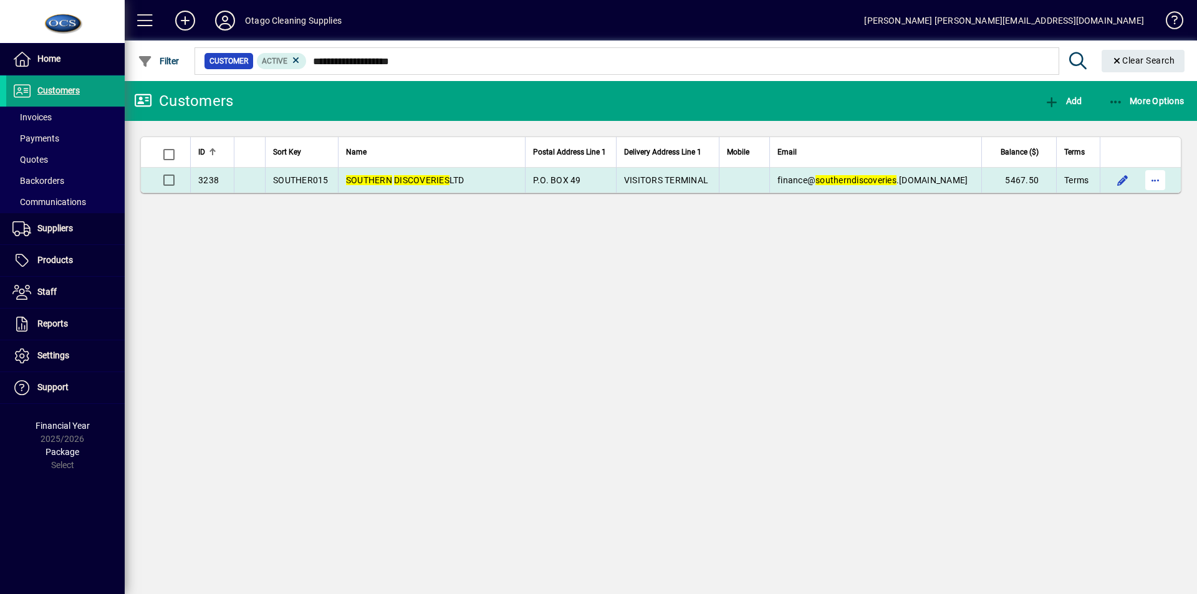
click at [1159, 178] on span "button" at bounding box center [1155, 180] width 30 height 30
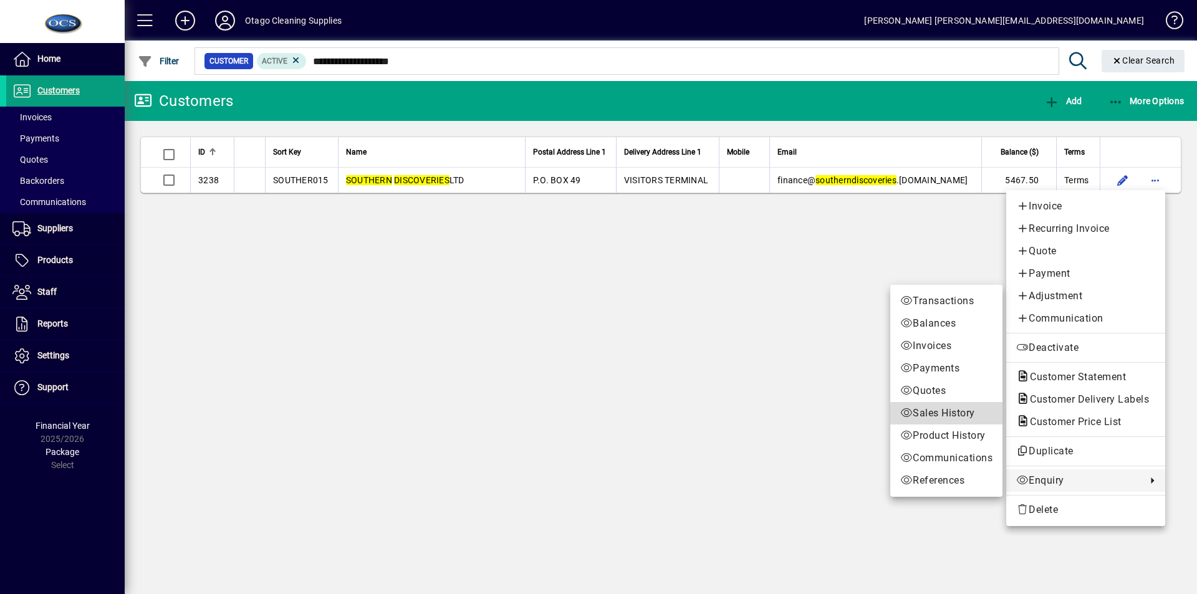
click at [949, 416] on span "Sales History" at bounding box center [946, 413] width 92 height 15
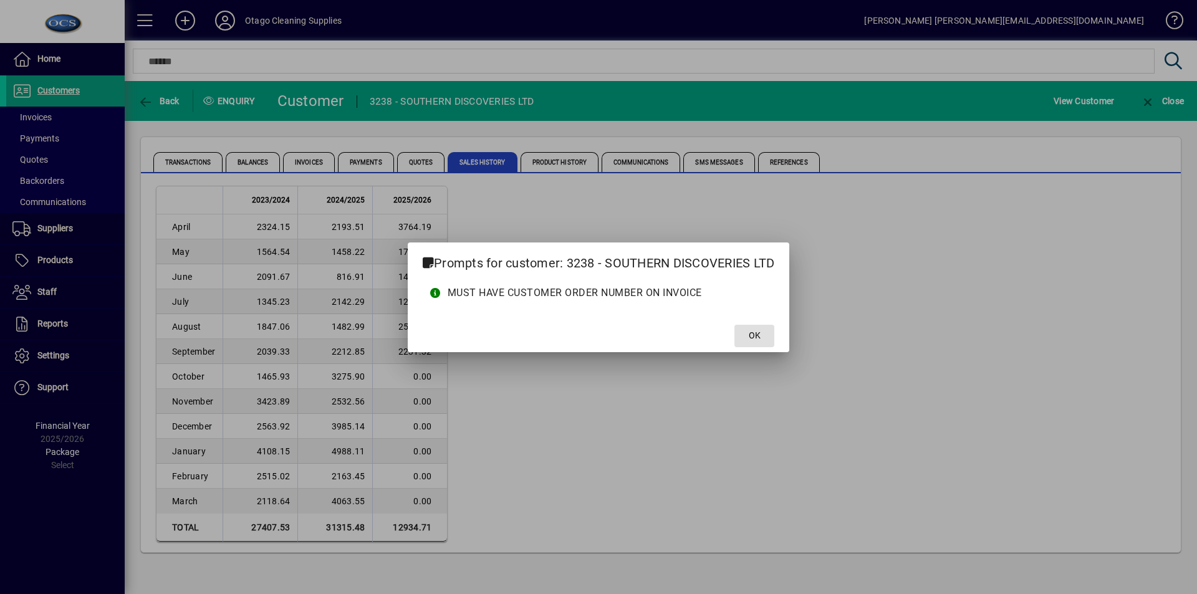
click at [759, 332] on span "OK" at bounding box center [755, 335] width 12 height 13
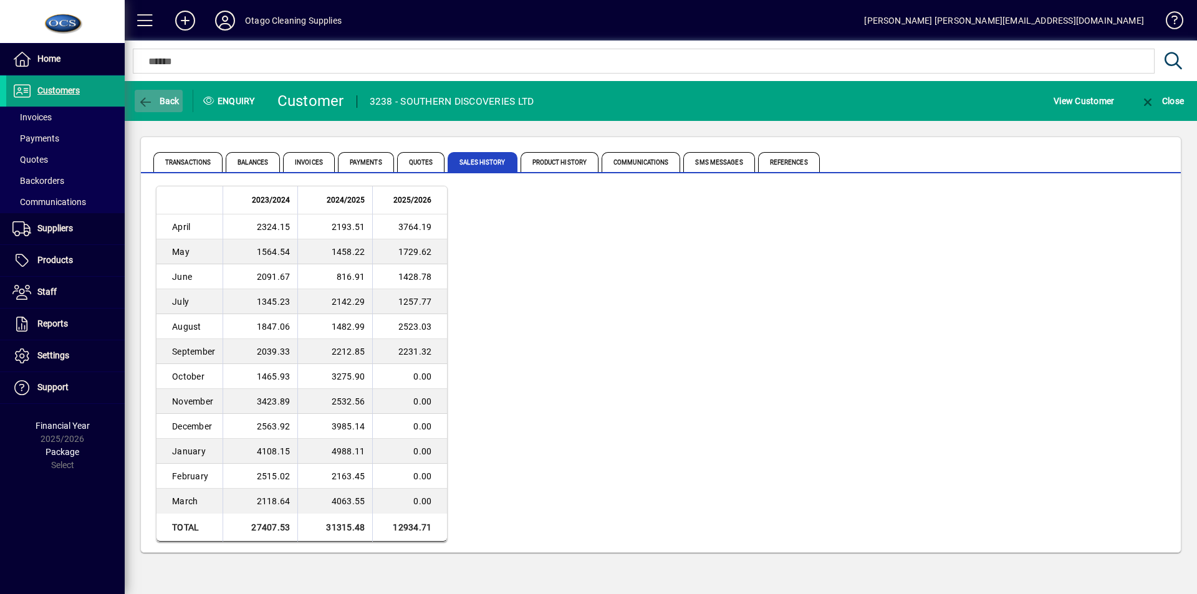
click at [165, 101] on span "Back" at bounding box center [159, 101] width 42 height 10
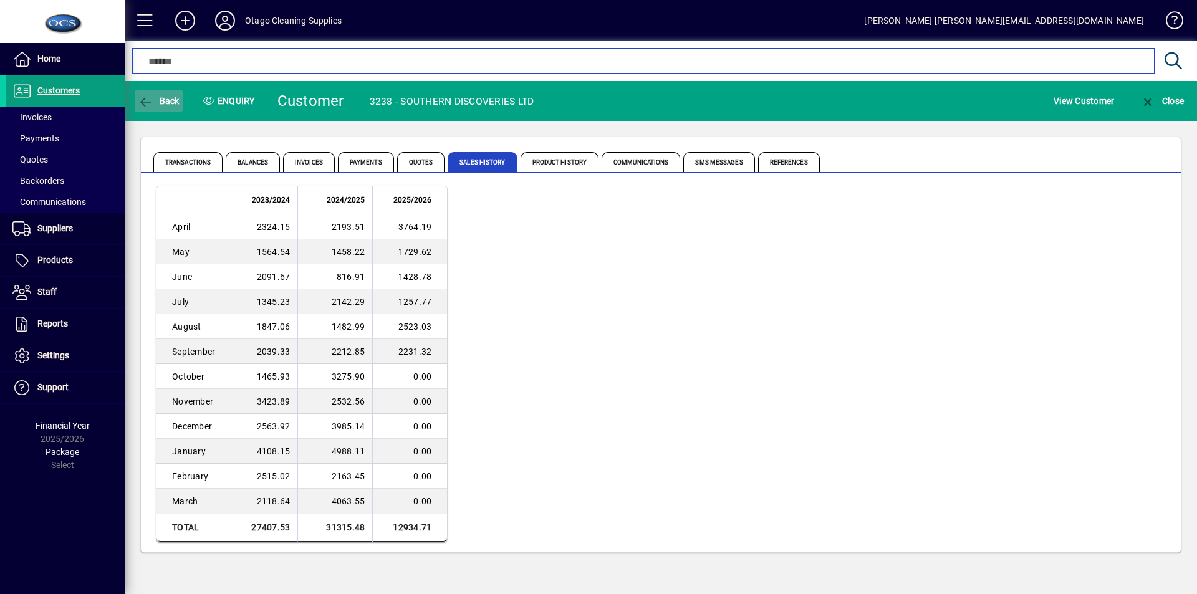
type input "**********"
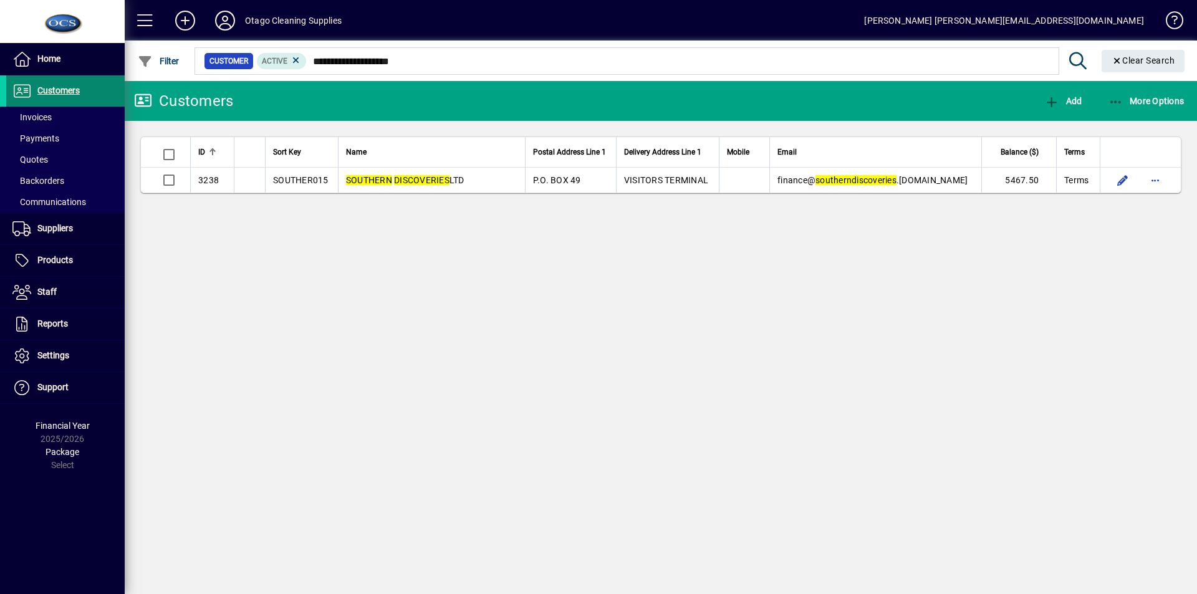
click at [49, 89] on span "Customers" at bounding box center [58, 90] width 42 height 10
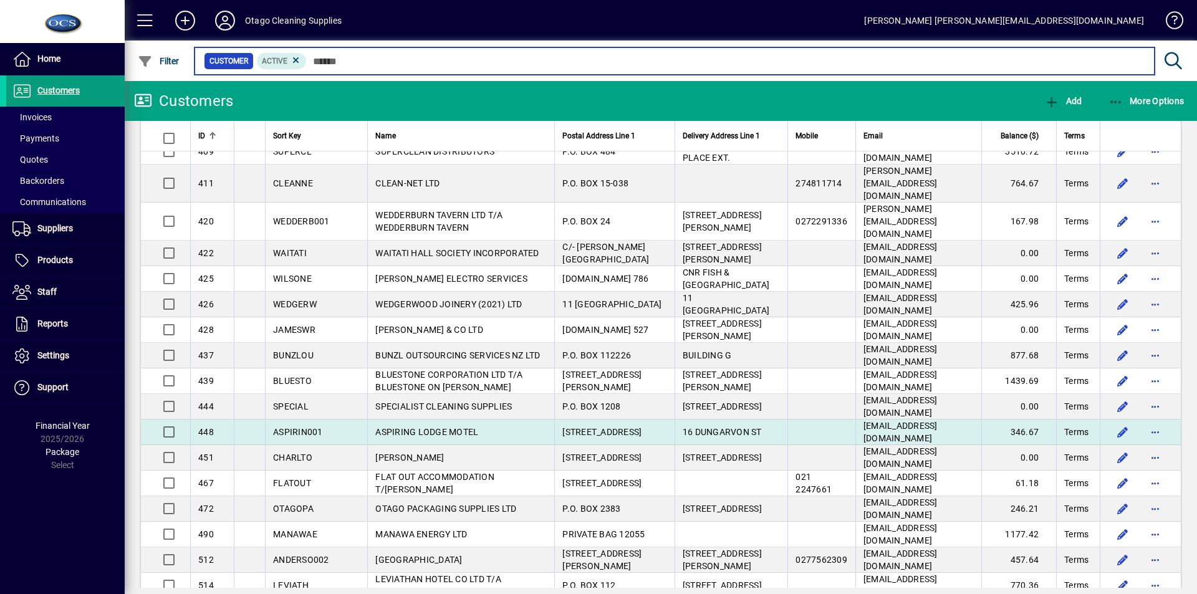
scroll to position [2223, 0]
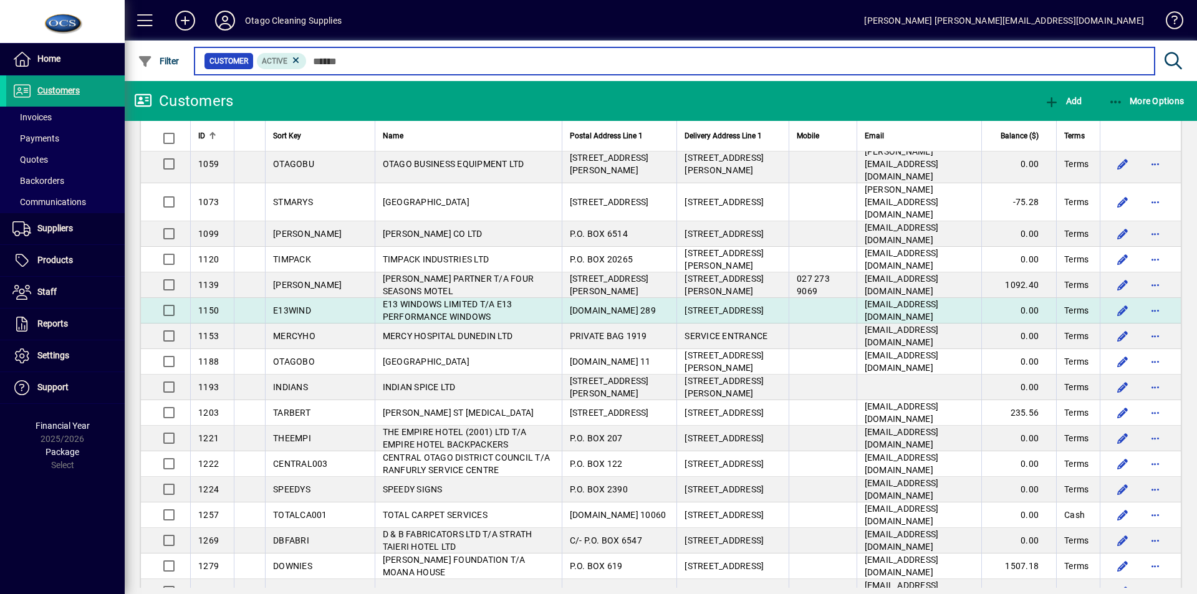
scroll to position [3408, 0]
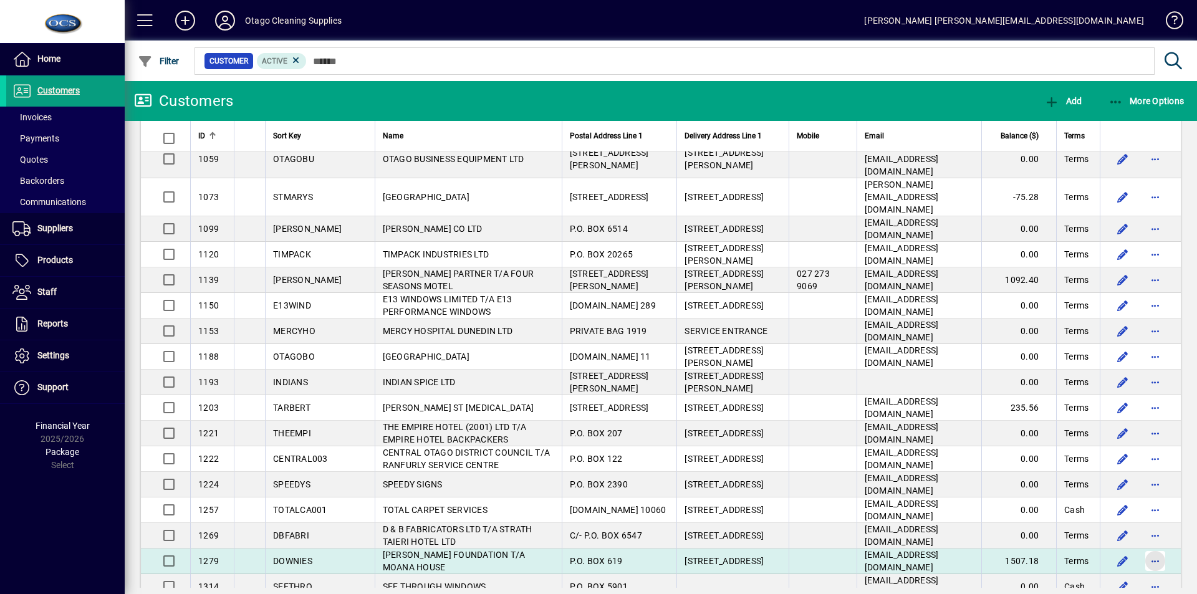
click at [1146, 546] on span "button" at bounding box center [1155, 561] width 30 height 30
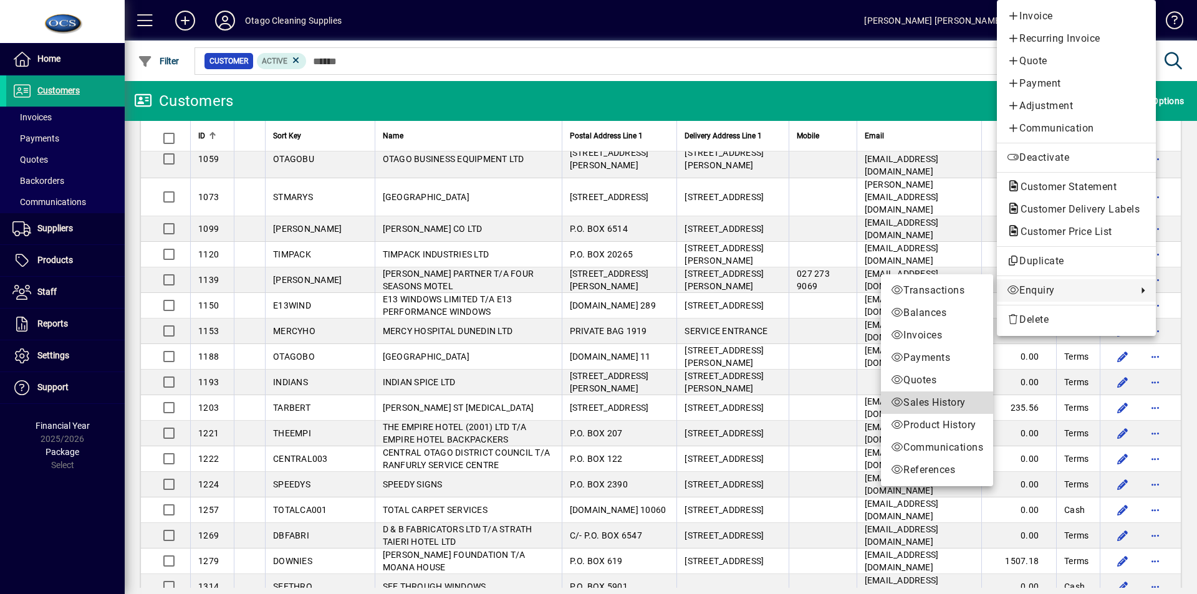
click at [932, 399] on span "Sales History" at bounding box center [937, 402] width 92 height 15
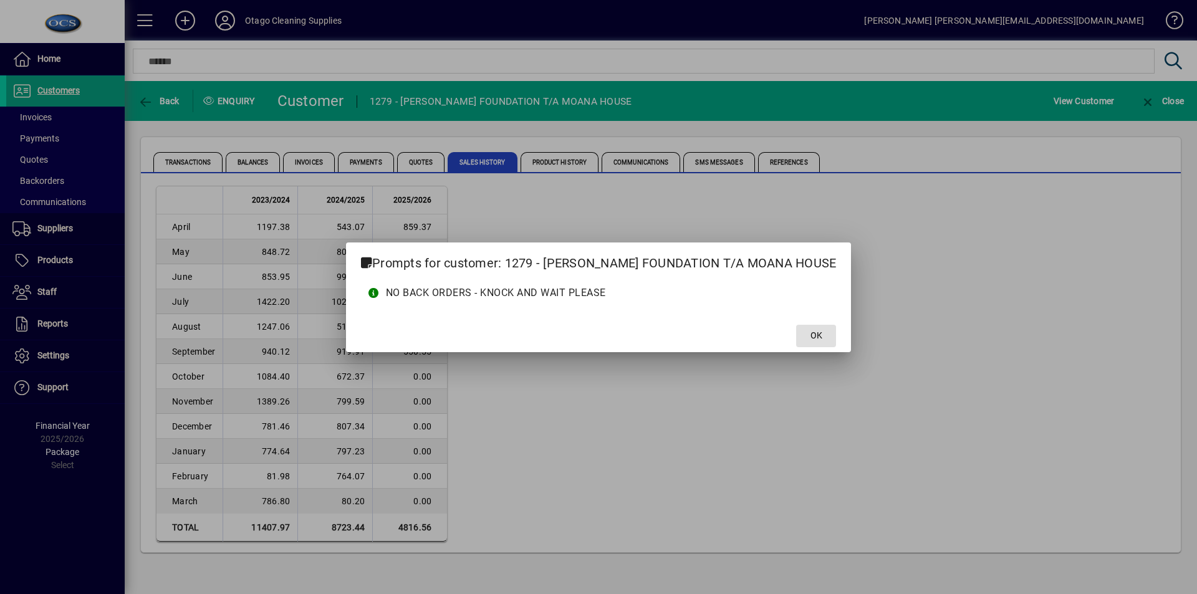
click at [835, 337] on span at bounding box center [816, 336] width 40 height 30
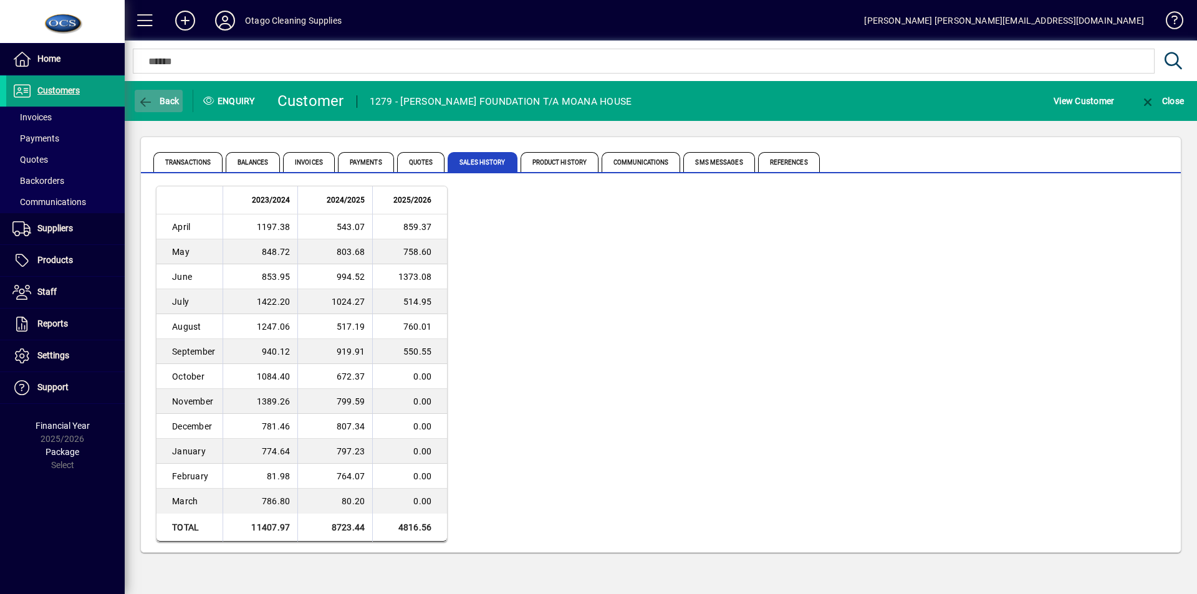
click at [156, 98] on span "Back" at bounding box center [159, 101] width 42 height 10
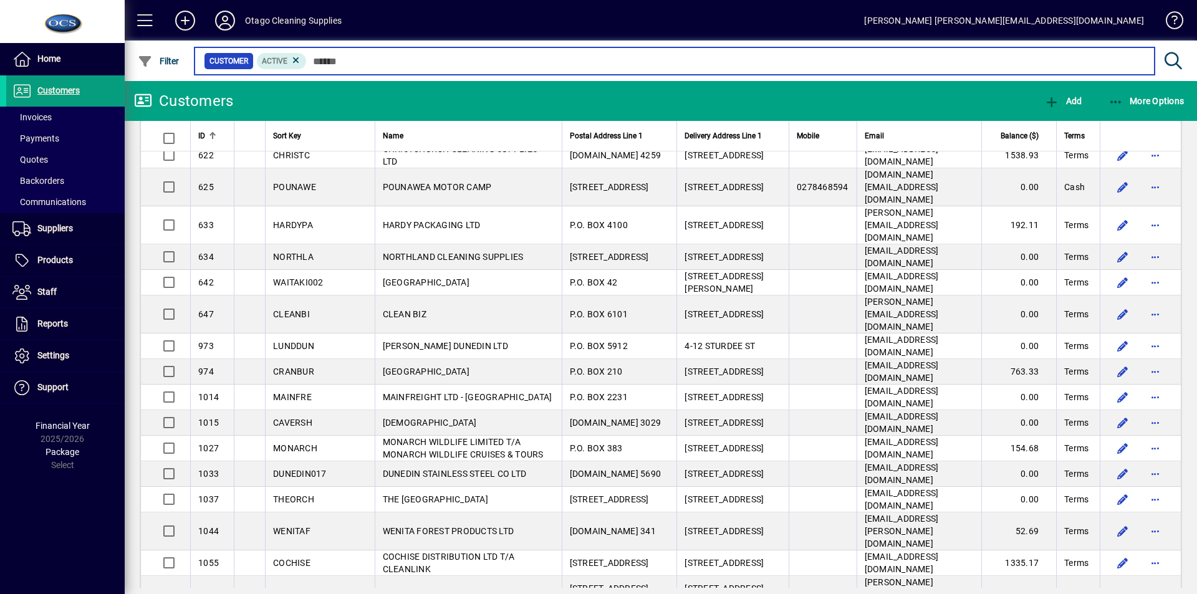
scroll to position [3054, 0]
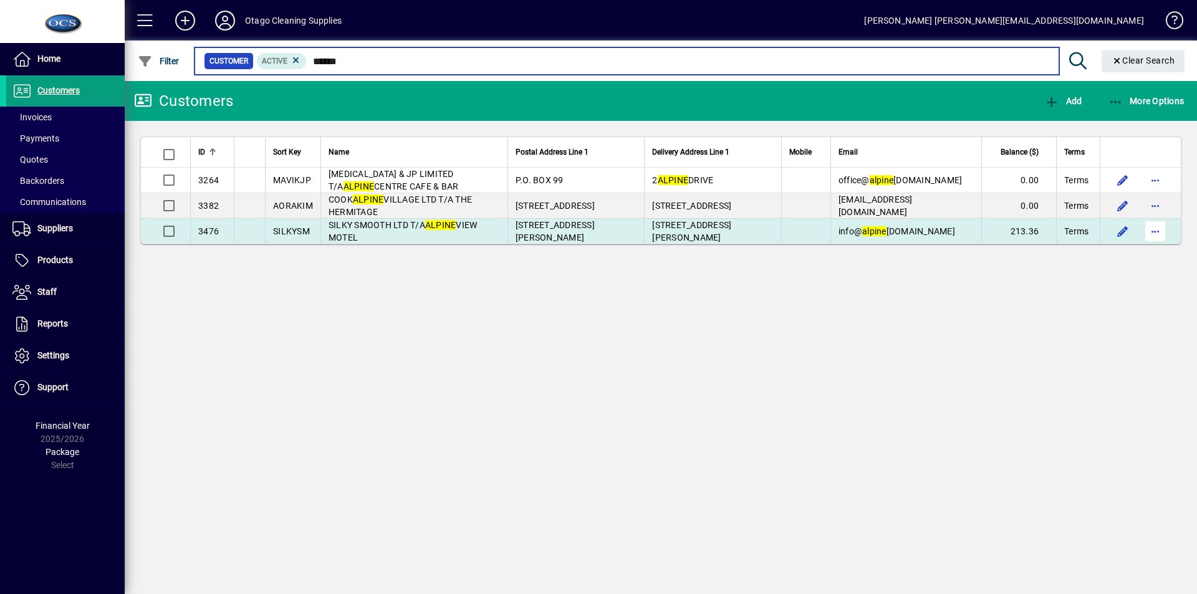
type input "******"
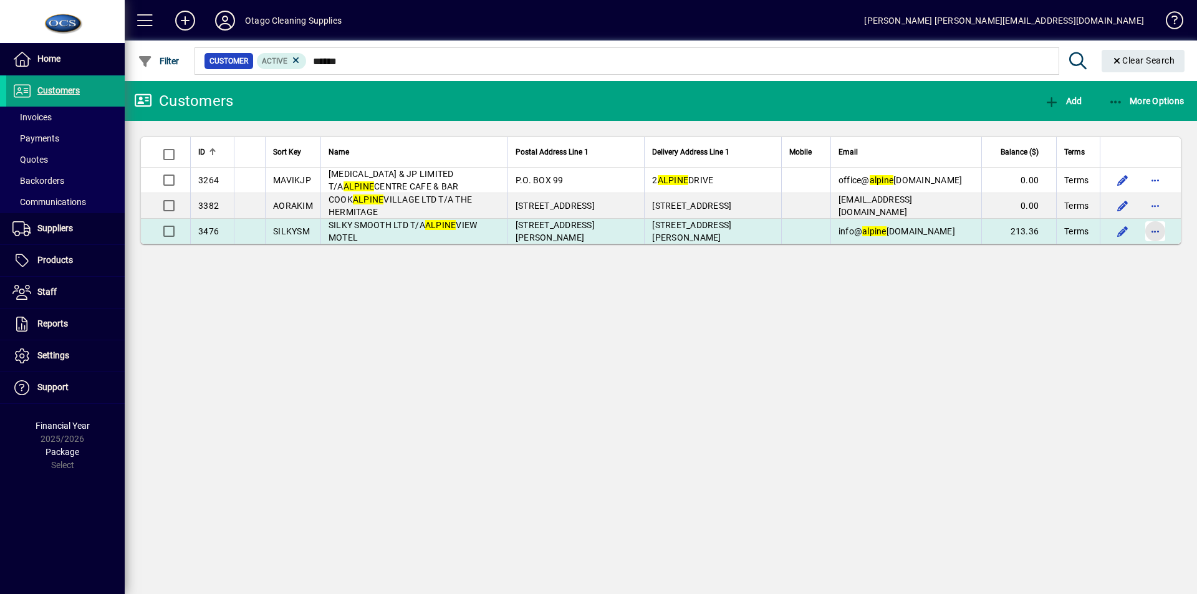
click at [1152, 227] on span "button" at bounding box center [1155, 231] width 30 height 30
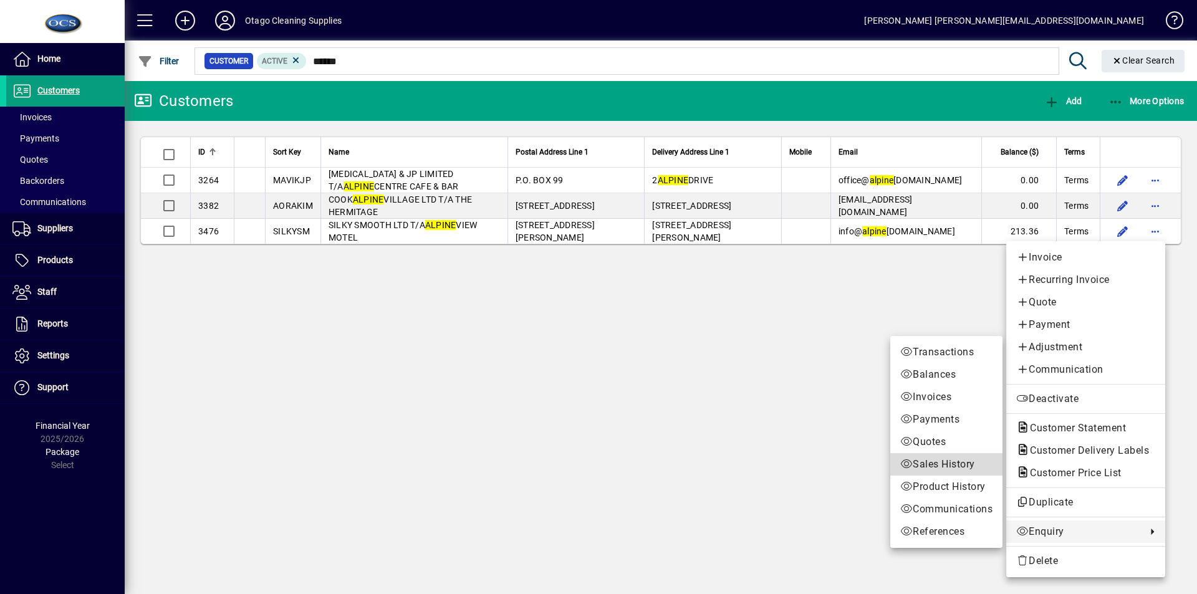
click at [921, 461] on span "Sales History" at bounding box center [946, 464] width 92 height 15
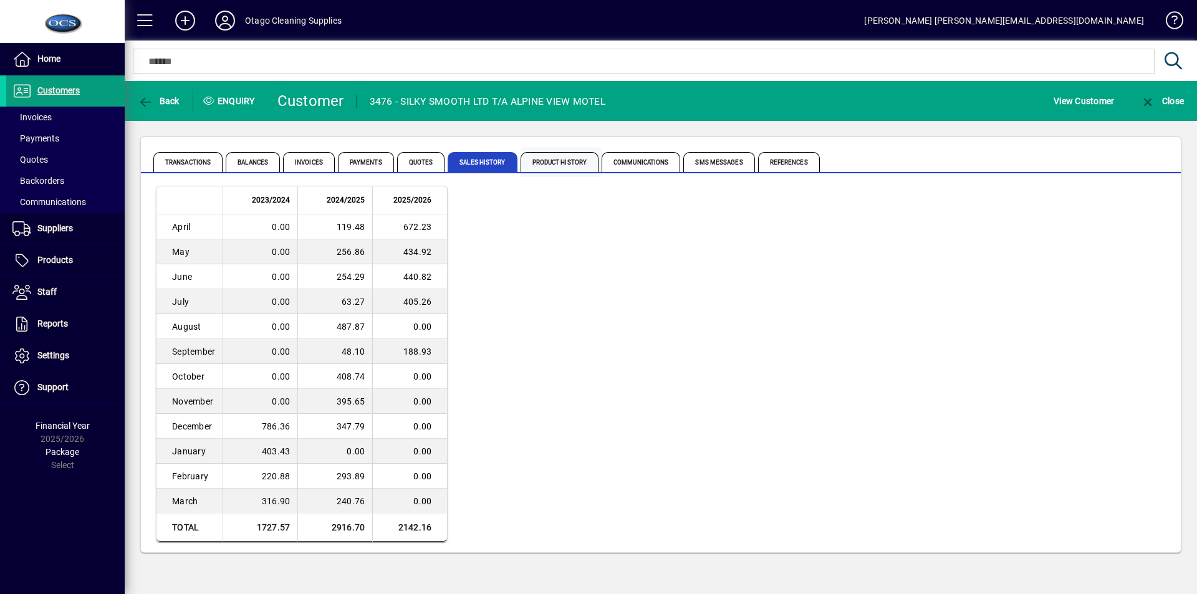
click at [571, 158] on span "Product History" at bounding box center [559, 162] width 79 height 20
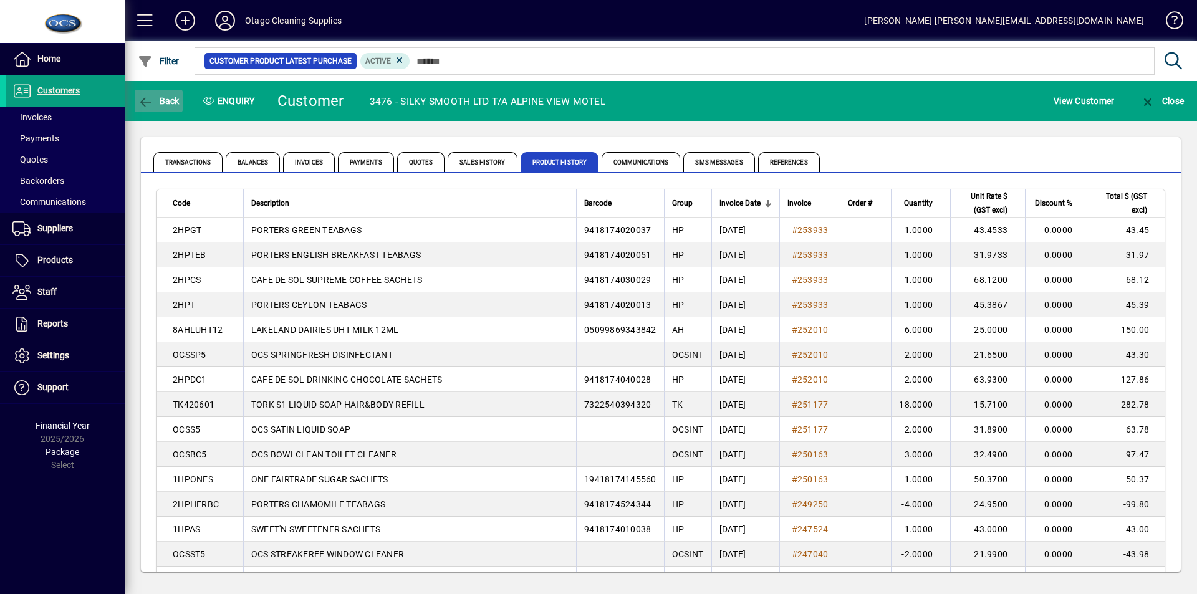
click at [164, 97] on span "Back" at bounding box center [159, 101] width 42 height 10
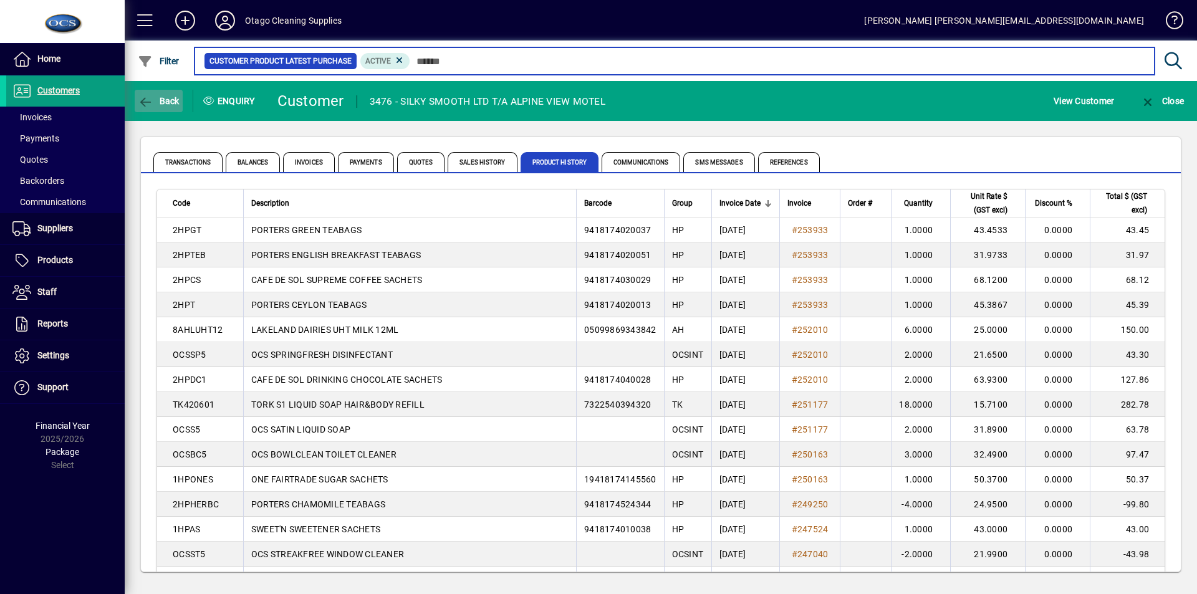
type input "******"
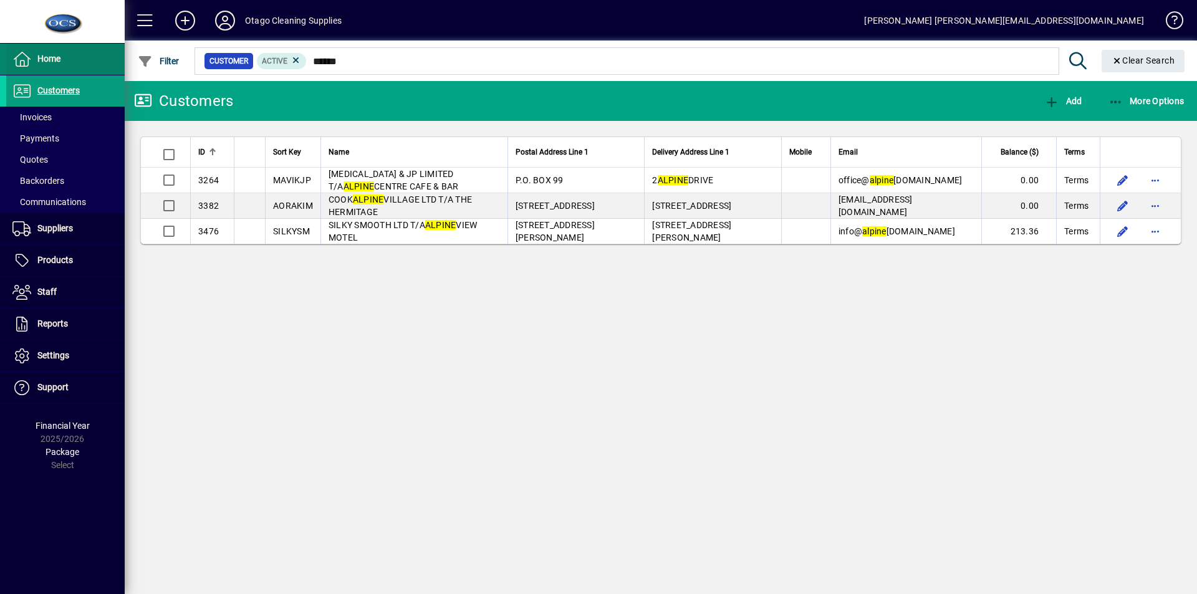
click at [41, 56] on span "Home" at bounding box center [48, 59] width 23 height 10
